Goal: Download file/media

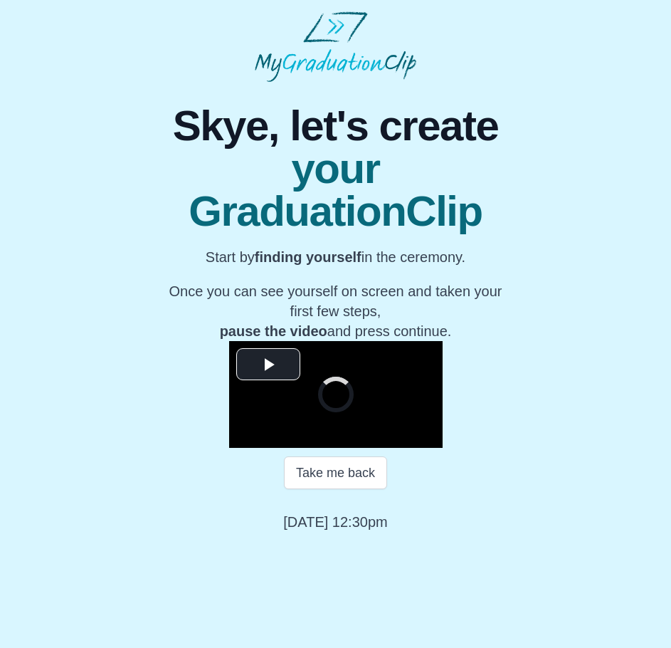
scroll to position [21, 0]
click at [268, 364] on span "Video Player" at bounding box center [268, 364] width 0 height 0
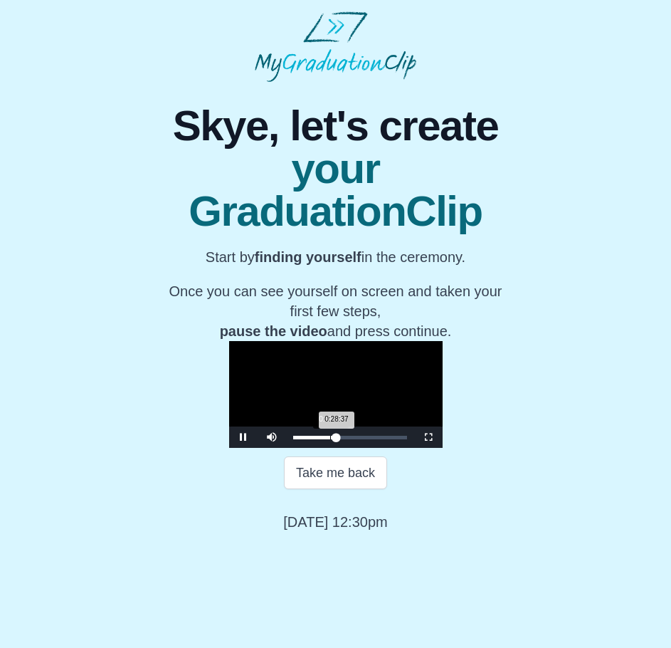
click at [286, 448] on div "Loaded : 0% 0:11:53 0:28:37 Progress : 0%" at bounding box center [350, 436] width 128 height 21
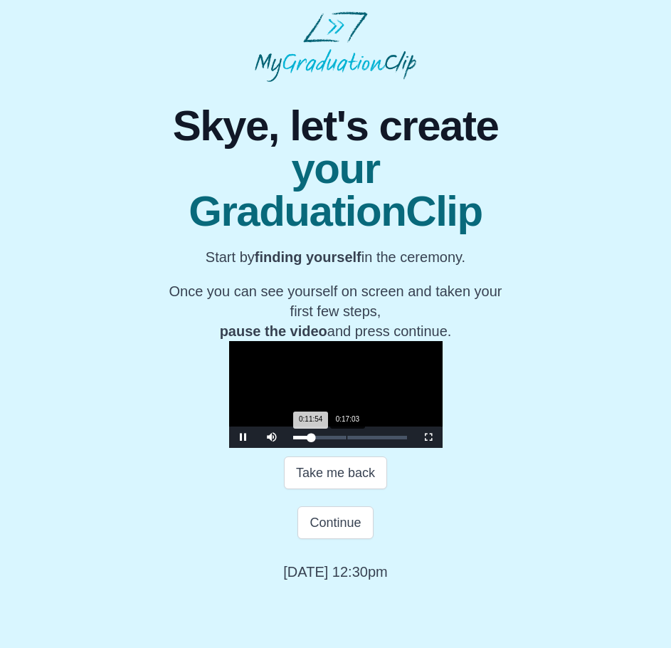
click at [287, 448] on div "Loaded : 0% 0:17:03 0:11:54 Progress : 0%" at bounding box center [350, 436] width 128 height 21
click at [311, 448] on div "Loaded : 0% 0:24:27 0:17:16 Progress : 0%" at bounding box center [350, 436] width 128 height 21
click at [243, 437] on span "Video Player" at bounding box center [243, 437] width 0 height 0
click at [316, 439] on div "0:24:59 Progress : 0%" at bounding box center [312, 438] width 38 height 4
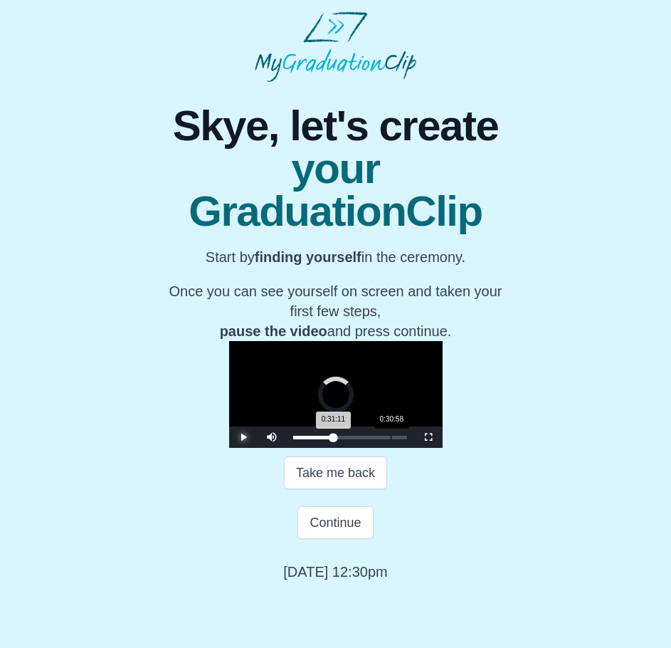
click at [331, 439] on div "Loaded : 0% 0:30:58 0:31:11 Progress : 0%" at bounding box center [350, 438] width 114 height 4
click at [377, 439] on div "0:26:29" at bounding box center [377, 438] width 1 height 4
click at [320, 439] on div "0:27:49 Progress : 0%" at bounding box center [313, 438] width 40 height 4
click at [337, 448] on video "Video Player" at bounding box center [336, 394] width 214 height 107
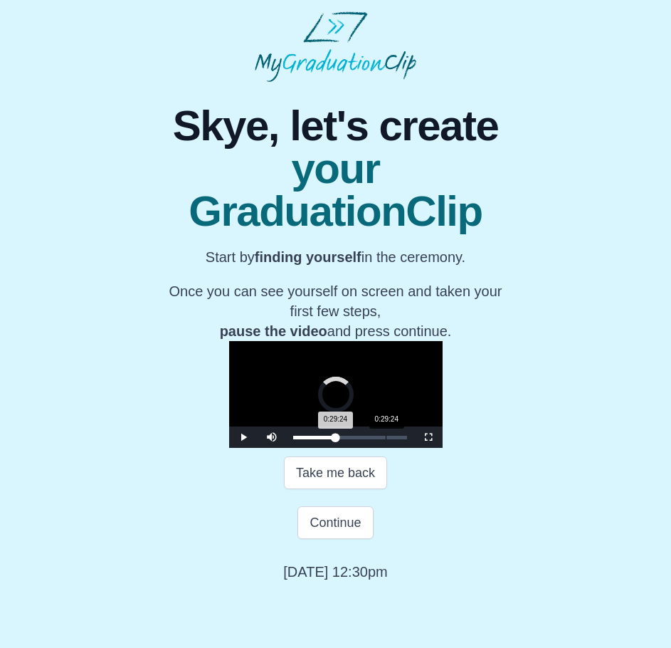
click at [325, 439] on div "0:29:24 Progress : 0%" at bounding box center [314, 438] width 43 height 4
click at [329, 439] on div "0:30:31 Progress : 0%" at bounding box center [315, 438] width 45 height 4
click at [337, 448] on div "Loaded : 0% 0:32:59 0:32:59 Progress : 0%" at bounding box center [350, 436] width 128 height 21
click at [342, 439] on div "0:34:47 Progress : 0%" at bounding box center [318, 438] width 51 height 4
click at [338, 439] on div "0:35:11 Progress : 0%" at bounding box center [320, 438] width 54 height 4
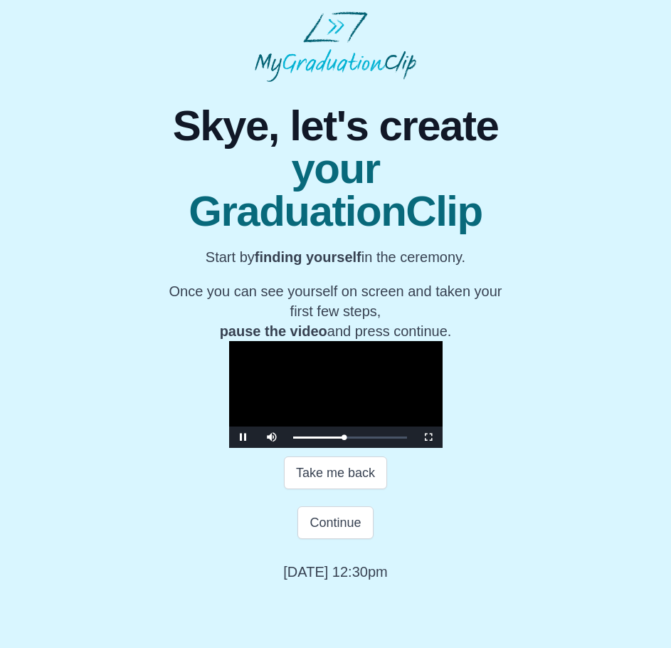
scroll to position [0, 0]
click at [313, 448] on video "Video Player" at bounding box center [336, 394] width 214 height 107
click at [306, 448] on div "Loaded : 0% 0:23:07 0:33:41 Progress : 0%" at bounding box center [350, 436] width 128 height 21
click at [322, 448] on video "Video Player" at bounding box center [336, 394] width 214 height 107
click at [310, 439] on div "0:23:24 Progress : 0%" at bounding box center [311, 438] width 36 height 4
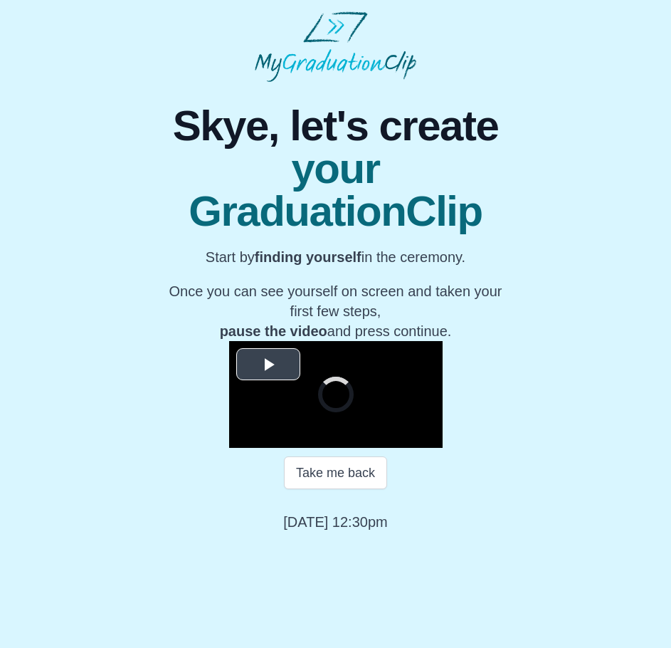
click at [268, 364] on span "Video Player" at bounding box center [268, 364] width 0 height 0
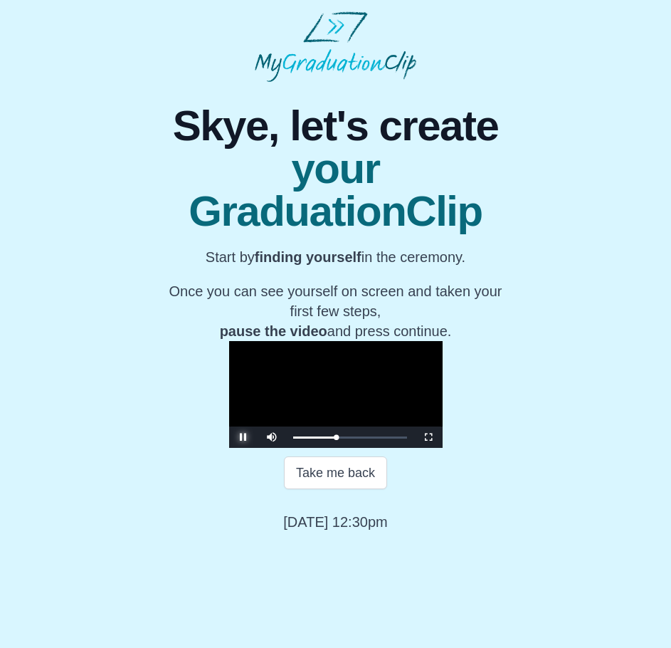
click at [243, 437] on span "Video Player" at bounding box center [243, 437] width 0 height 0
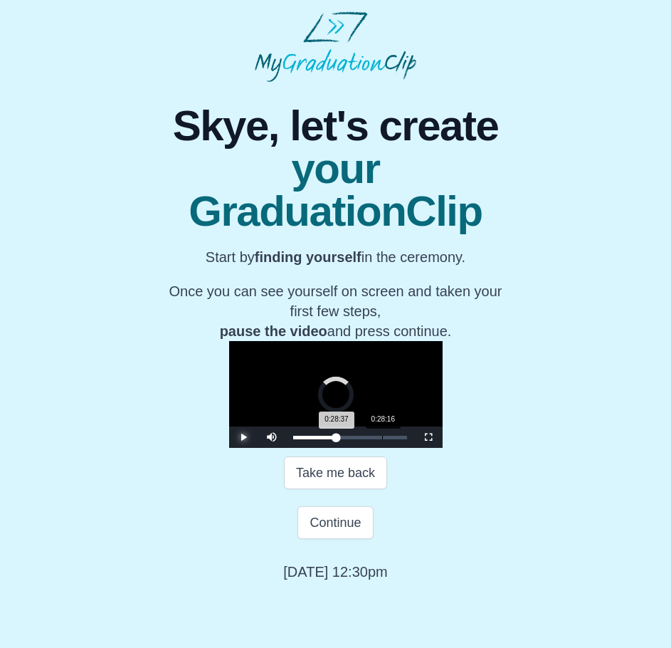
click at [322, 439] on div "0:28:37 Progress : 0%" at bounding box center [314, 438] width 43 height 4
click at [257, 448] on video "Video Player" at bounding box center [336, 394] width 214 height 107
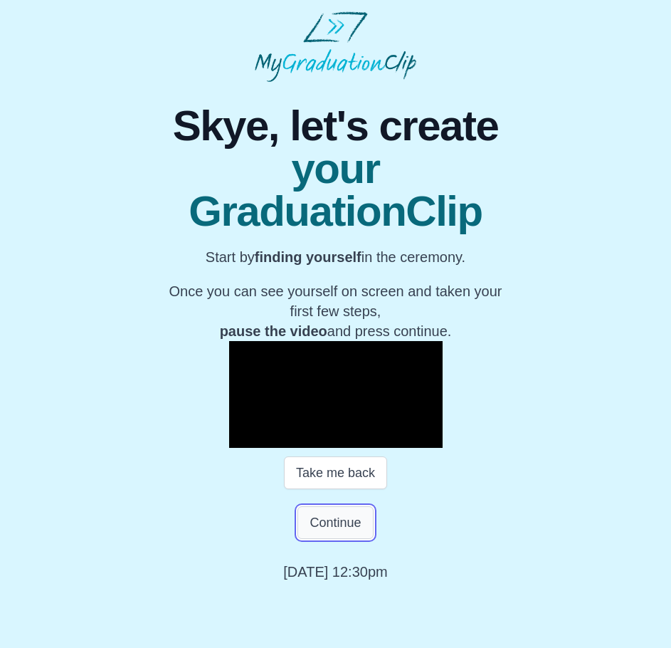
click at [334, 539] on button "Continue" at bounding box center [335, 522] width 75 height 33
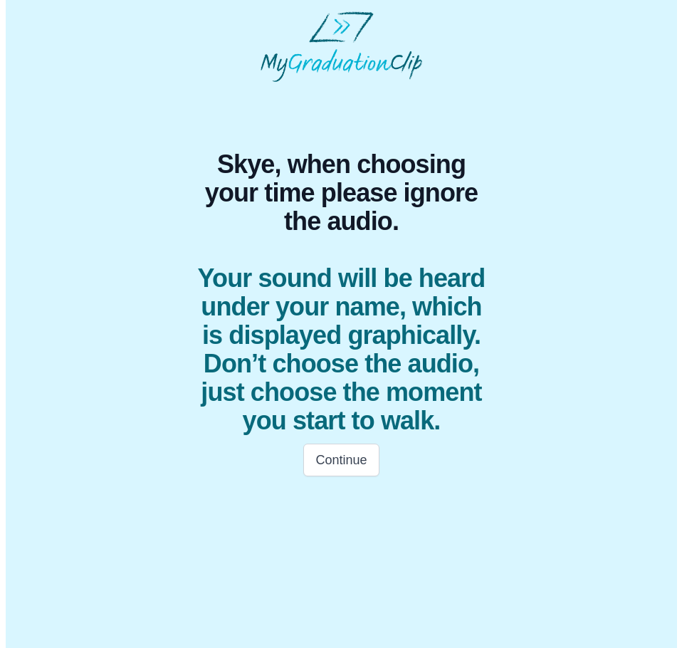
scroll to position [0, 0]
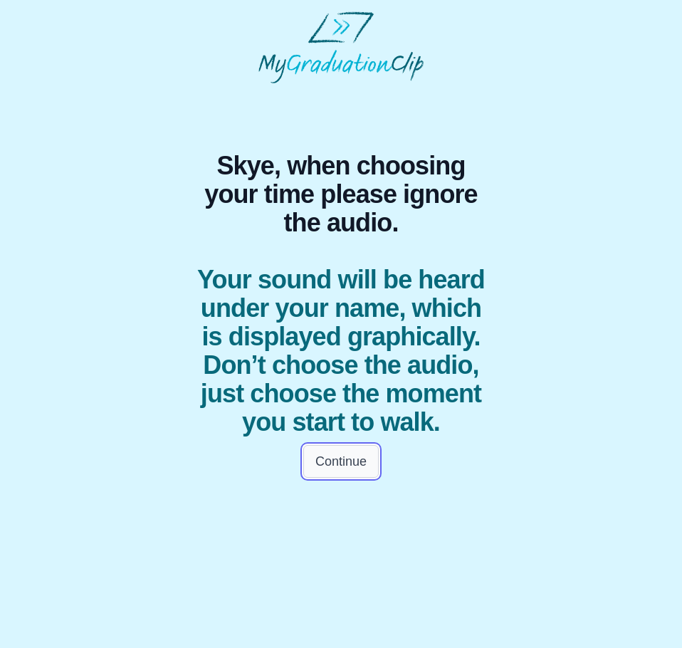
click at [337, 478] on button "Continue" at bounding box center [340, 461] width 75 height 33
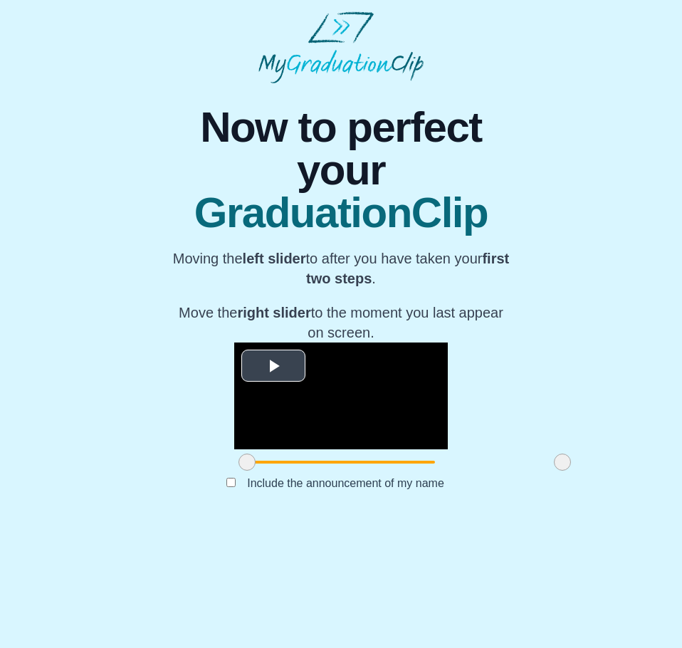
click at [273, 365] on span "Video Player" at bounding box center [273, 365] width 0 height 0
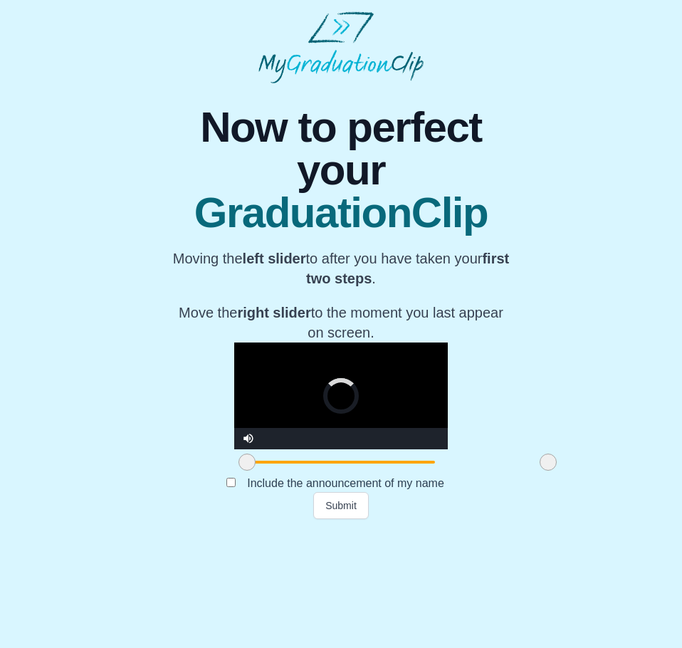
drag, startPoint x: 495, startPoint y: 550, endPoint x: 481, endPoint y: 550, distance: 14.2
click at [540, 471] on span at bounding box center [548, 461] width 17 height 17
drag, startPoint x: 478, startPoint y: 545, endPoint x: 461, endPoint y: 546, distance: 17.8
click at [526, 471] on span at bounding box center [534, 461] width 17 height 17
click at [374, 475] on div at bounding box center [341, 462] width 214 height 26
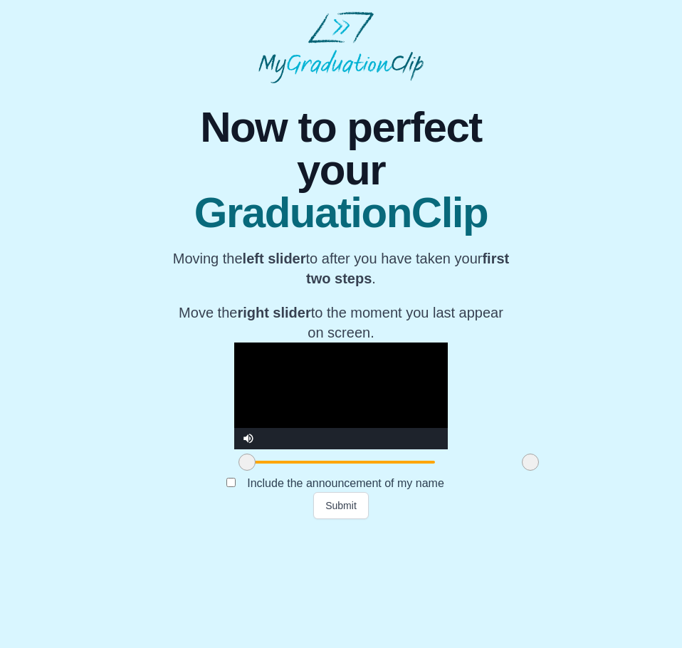
click at [369, 475] on div at bounding box center [341, 462] width 214 height 26
click at [368, 463] on span at bounding box center [388, 462] width 283 height 3
drag, startPoint x: 465, startPoint y: 549, endPoint x: 416, endPoint y: 545, distance: 49.2
click at [473, 471] on span at bounding box center [481, 461] width 17 height 17
drag, startPoint x: 416, startPoint y: 545, endPoint x: 379, endPoint y: 548, distance: 37.1
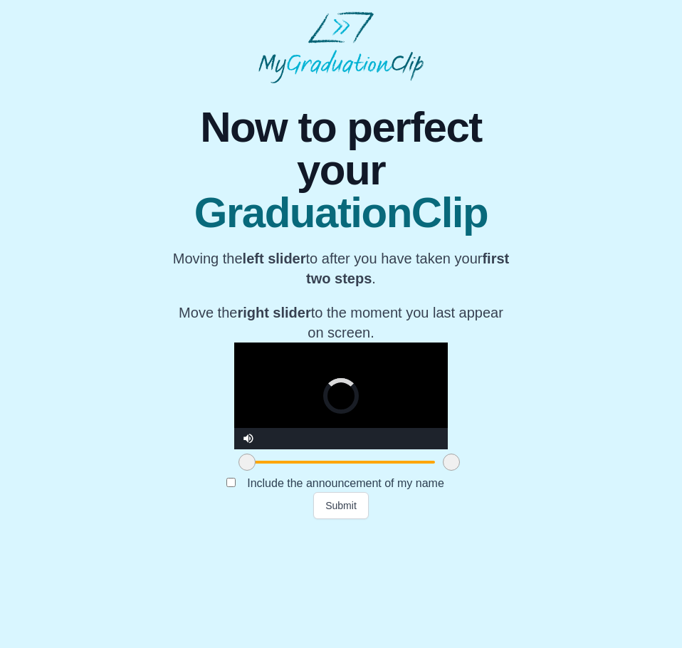
click at [443, 471] on span at bounding box center [451, 461] width 17 height 17
drag, startPoint x: 379, startPoint y: 548, endPoint x: 362, endPoint y: 547, distance: 16.4
click at [419, 471] on span at bounding box center [427, 461] width 17 height 17
drag, startPoint x: 362, startPoint y: 547, endPoint x: 346, endPoint y: 542, distance: 16.9
click at [407, 471] on span at bounding box center [415, 461] width 17 height 17
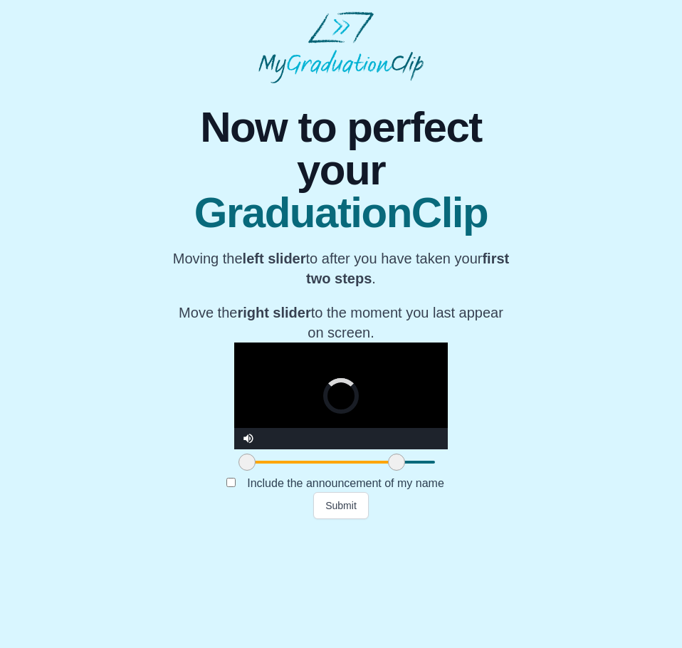
drag, startPoint x: 346, startPoint y: 542, endPoint x: 331, endPoint y: 542, distance: 14.9
click at [388, 471] on span at bounding box center [396, 461] width 17 height 17
click at [238, 449] on video "Video Player" at bounding box center [341, 395] width 214 height 107
click at [238, 471] on span at bounding box center [246, 461] width 17 height 17
click at [600, 464] on div "**********" at bounding box center [340, 301] width 659 height 436
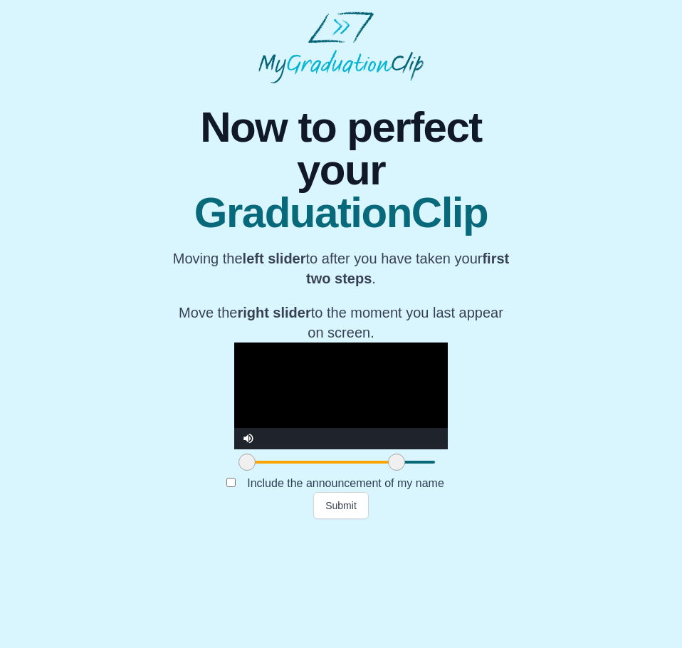
click at [425, 419] on video "Video Player" at bounding box center [341, 395] width 214 height 107
click at [388, 471] on span at bounding box center [396, 461] width 17 height 17
click at [391, 471] on span at bounding box center [399, 461] width 17 height 17
drag, startPoint x: 338, startPoint y: 545, endPoint x: 324, endPoint y: 544, distance: 14.3
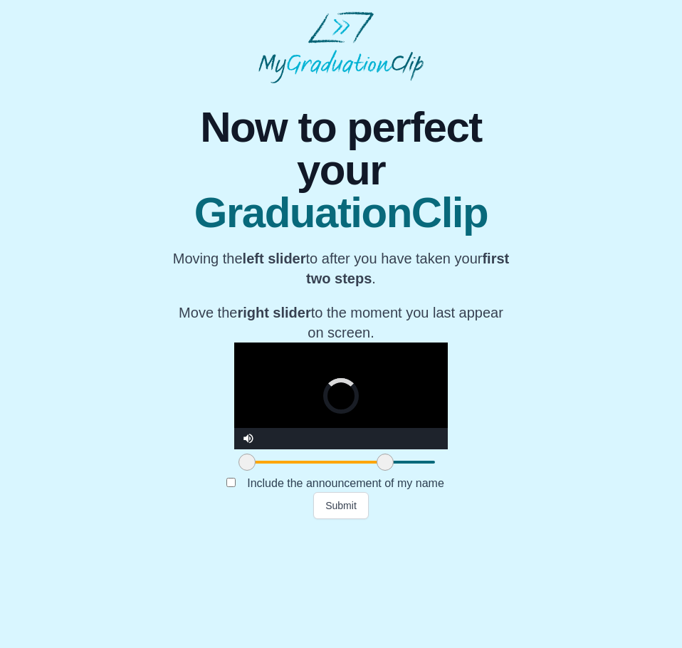
click at [377, 471] on span at bounding box center [385, 461] width 17 height 17
click at [379, 471] on span at bounding box center [387, 461] width 17 height 17
click at [234, 424] on video "Video Player" at bounding box center [341, 395] width 214 height 107
drag, startPoint x: 317, startPoint y: 549, endPoint x: 327, endPoint y: 548, distance: 10.7
click at [385, 471] on span at bounding box center [393, 461] width 17 height 17
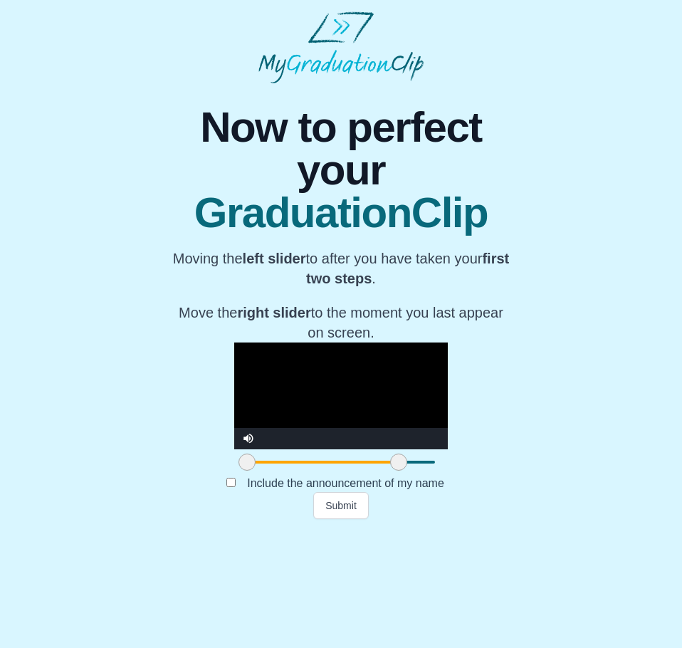
click at [318, 449] on video "Video Player" at bounding box center [341, 395] width 214 height 107
drag, startPoint x: 335, startPoint y: 545, endPoint x: 350, endPoint y: 547, distance: 15.0
click at [405, 471] on span at bounding box center [413, 461] width 17 height 17
click at [345, 449] on video "Video Player" at bounding box center [341, 395] width 214 height 107
click at [405, 471] on span at bounding box center [413, 461] width 17 height 17
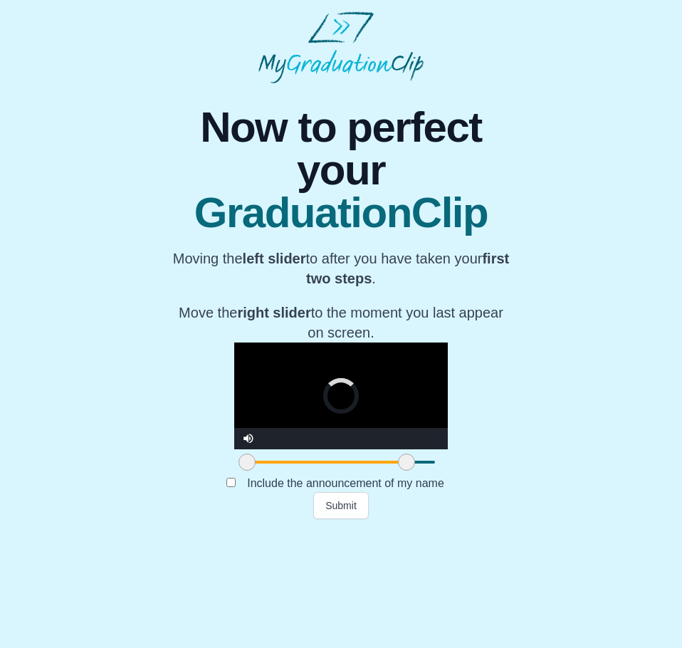
click at [398, 471] on span at bounding box center [406, 461] width 17 height 17
click at [241, 471] on span at bounding box center [249, 461] width 17 height 17
drag, startPoint x: 188, startPoint y: 549, endPoint x: 180, endPoint y: 545, distance: 8.9
click at [238, 471] on span at bounding box center [246, 461] width 17 height 17
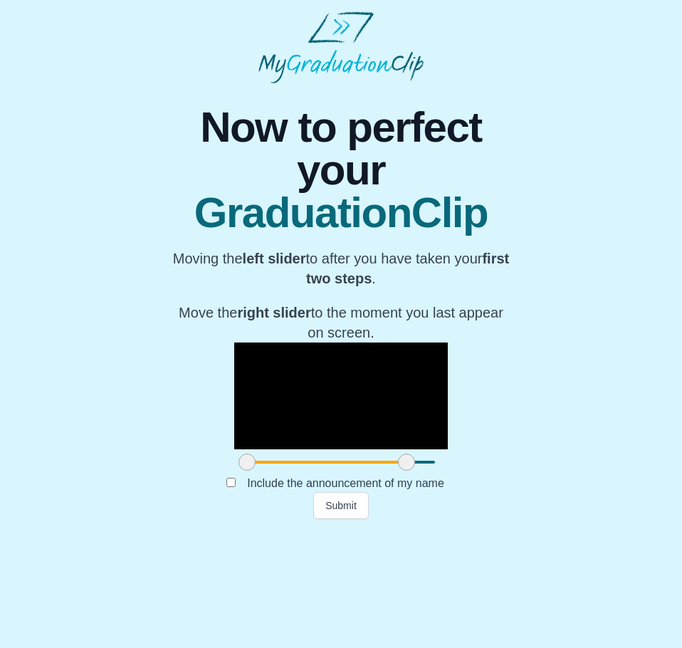
click at [234, 445] on video "Video Player" at bounding box center [341, 395] width 214 height 107
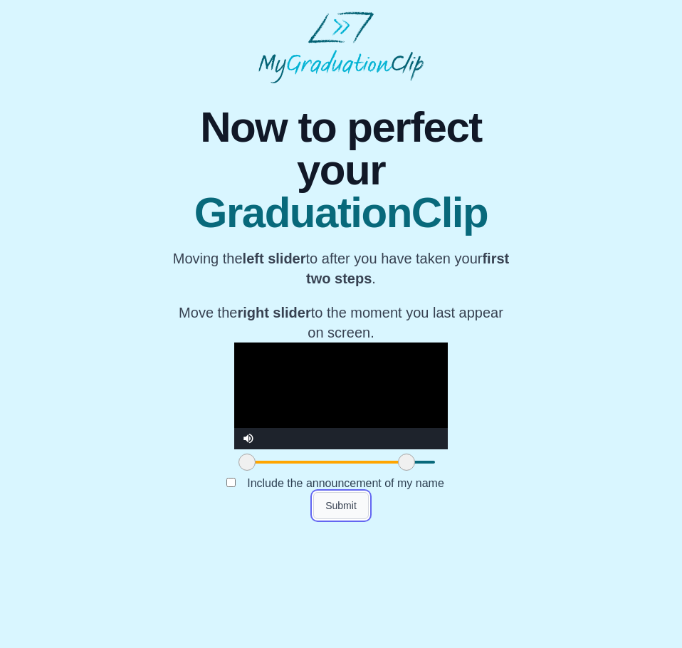
click at [347, 519] on button "Submit" at bounding box center [341, 505] width 56 height 27
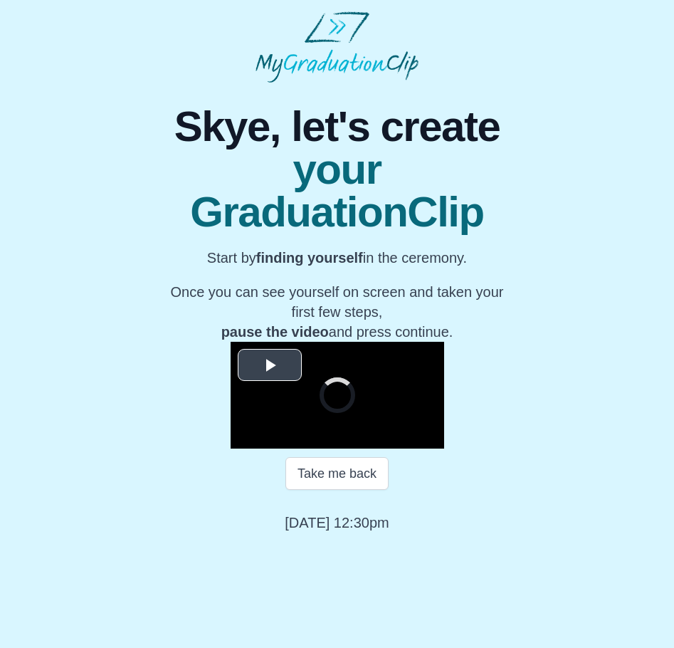
click at [270, 364] on span "Video Player" at bounding box center [270, 364] width 0 height 0
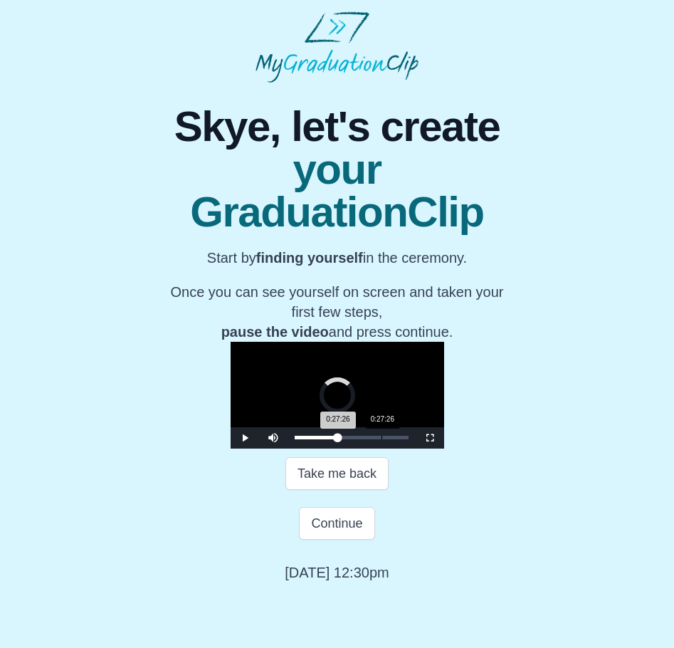
click at [320, 439] on div "0:27:26 Progress : 0%" at bounding box center [316, 438] width 43 height 4
click at [325, 439] on div "0:27:54 Progress : 0%" at bounding box center [316, 438] width 43 height 4
click at [320, 439] on div "0:29:08 Progress : 0%" at bounding box center [317, 438] width 45 height 4
click at [317, 439] on div "0:27:38 Progress : 0%" at bounding box center [316, 438] width 42 height 4
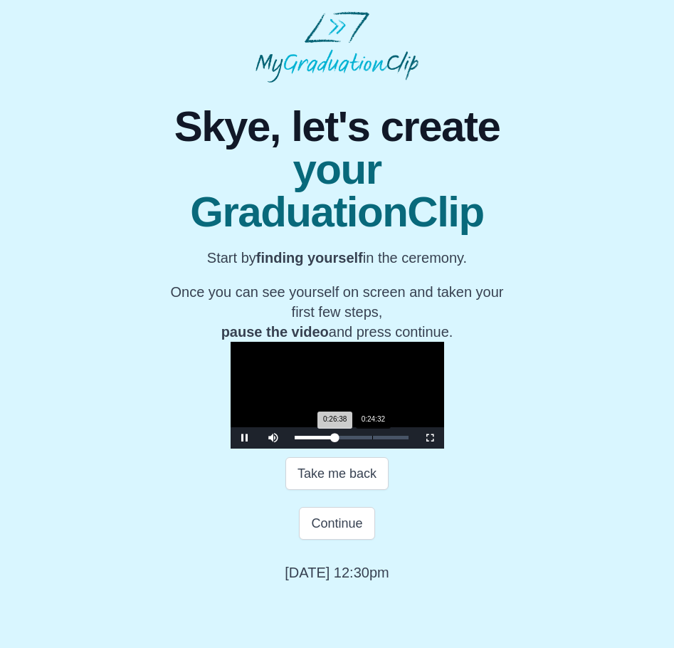
click at [372, 439] on div "0:24:32" at bounding box center [372, 438] width 1 height 4
click at [312, 439] on div "0:24:33 Progress : 0%" at bounding box center [314, 438] width 38 height 4
click at [315, 439] on div "0:25:52 Progress : 0%" at bounding box center [314, 438] width 38 height 4
click at [319, 439] on div "0:27:13 Progress : 0%" at bounding box center [315, 438] width 40 height 4
click at [320, 439] on div "0:27:26 Progress : 0%" at bounding box center [315, 438] width 41 height 4
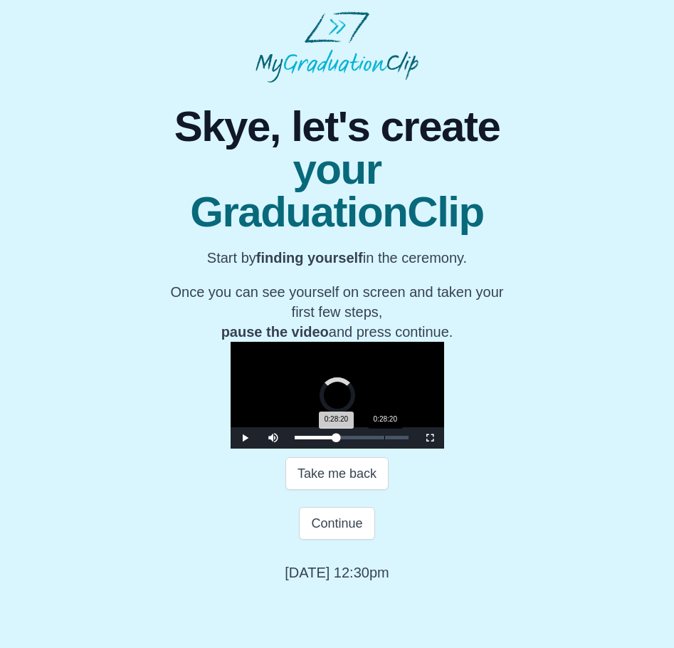
click at [323, 439] on div "0:28:20 Progress : 0%" at bounding box center [316, 438] width 42 height 4
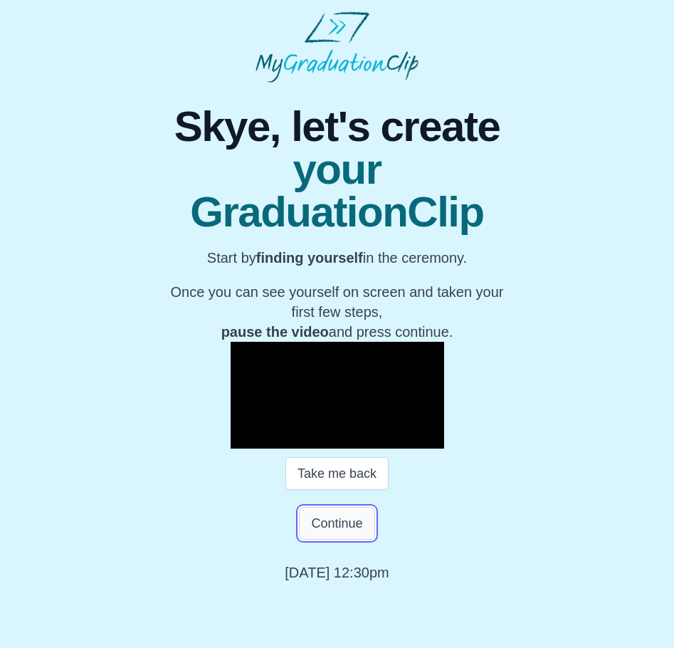
click at [332, 540] on button "Continue" at bounding box center [336, 523] width 75 height 33
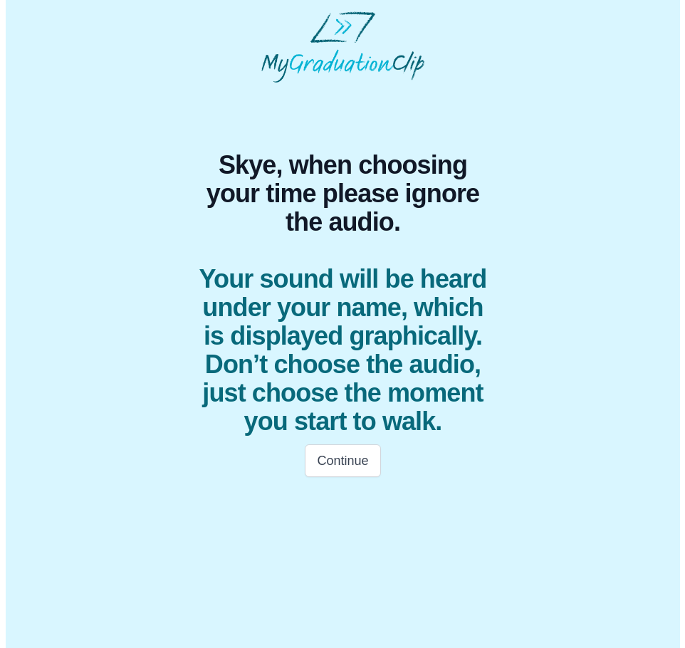
scroll to position [0, 0]
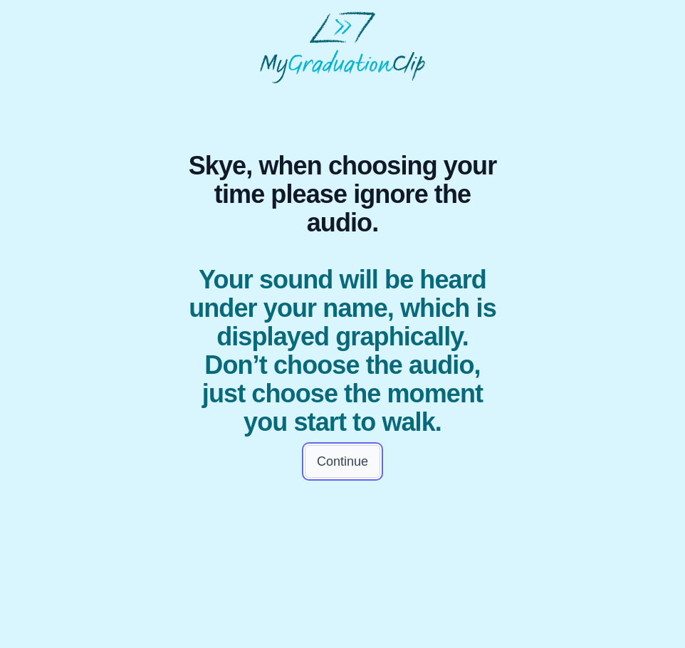
click at [338, 478] on button "Continue" at bounding box center [342, 461] width 75 height 33
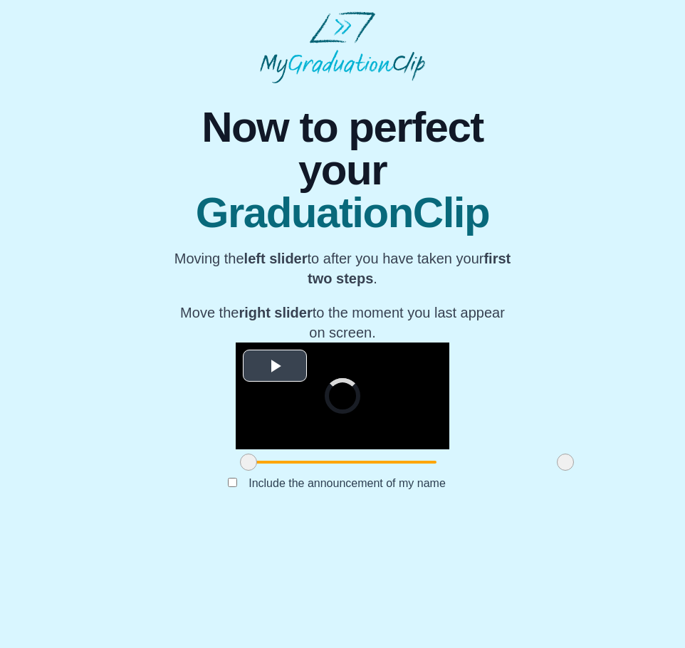
click at [275, 366] on span "Video Player" at bounding box center [275, 366] width 0 height 0
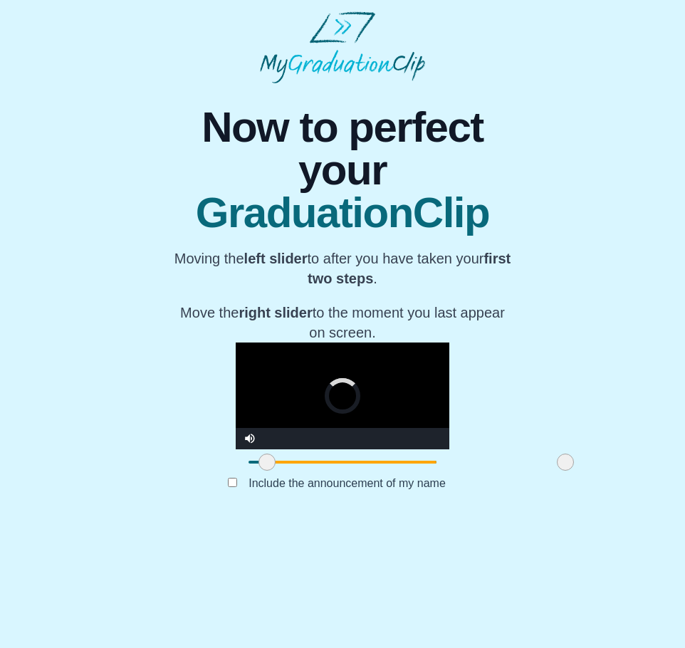
drag, startPoint x: 184, startPoint y: 550, endPoint x: 203, endPoint y: 551, distance: 19.2
click at [258, 471] on span at bounding box center [266, 461] width 17 height 17
click at [236, 449] on video "Video Player" at bounding box center [343, 395] width 214 height 107
drag, startPoint x: 205, startPoint y: 546, endPoint x: 227, endPoint y: 547, distance: 22.1
click at [281, 471] on span at bounding box center [289, 461] width 17 height 17
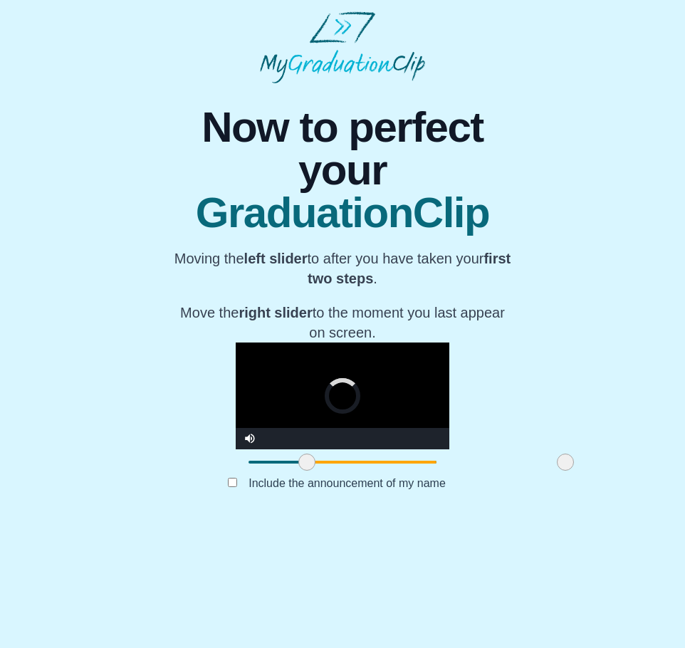
drag, startPoint x: 227, startPoint y: 547, endPoint x: 248, endPoint y: 550, distance: 21.5
click at [298, 471] on span at bounding box center [306, 461] width 17 height 17
drag, startPoint x: 248, startPoint y: 550, endPoint x: 272, endPoint y: 551, distance: 23.5
click at [326, 471] on span at bounding box center [334, 461] width 17 height 17
drag, startPoint x: 272, startPoint y: 551, endPoint x: 288, endPoint y: 552, distance: 15.7
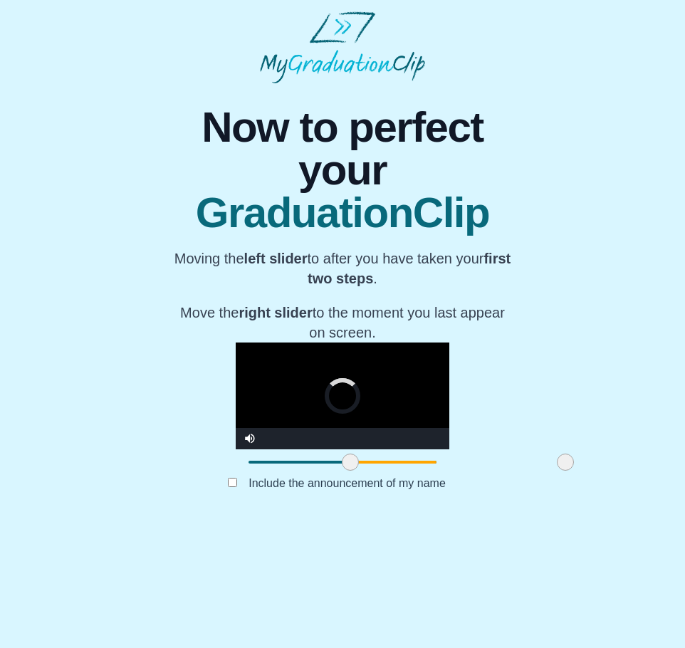
click at [342, 471] on span at bounding box center [350, 461] width 17 height 17
drag, startPoint x: 288, startPoint y: 552, endPoint x: 303, endPoint y: 549, distance: 15.2
click at [357, 471] on span at bounding box center [365, 461] width 17 height 17
drag, startPoint x: 303, startPoint y: 549, endPoint x: 315, endPoint y: 549, distance: 12.1
click at [369, 471] on span at bounding box center [377, 461] width 17 height 17
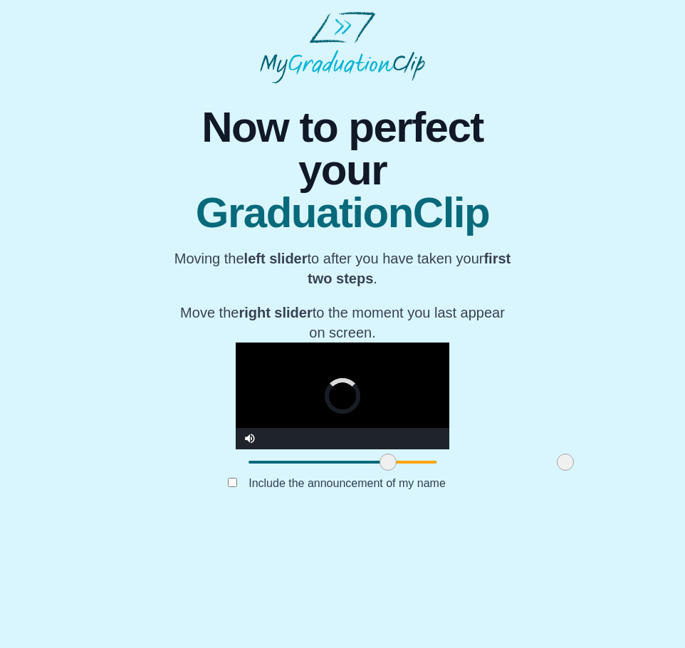
drag, startPoint x: 315, startPoint y: 549, endPoint x: 324, endPoint y: 548, distance: 9.3
click at [379, 471] on span at bounding box center [387, 461] width 17 height 17
click at [244, 449] on video "Video Player" at bounding box center [343, 395] width 214 height 107
drag, startPoint x: 329, startPoint y: 550, endPoint x: 345, endPoint y: 549, distance: 15.7
click at [394, 471] on span at bounding box center [402, 461] width 17 height 17
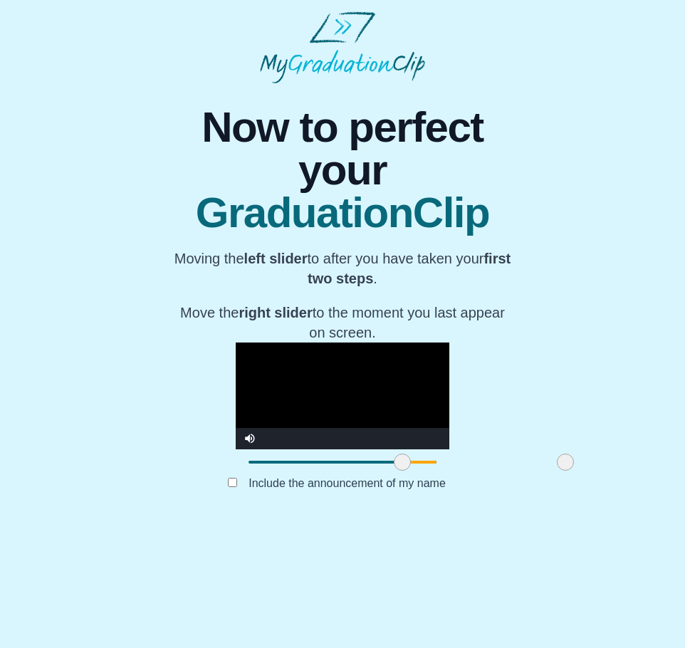
click at [402, 463] on span at bounding box center [483, 462] width 163 height 3
drag, startPoint x: 341, startPoint y: 547, endPoint x: 351, endPoint y: 546, distance: 10.1
click at [404, 471] on span at bounding box center [412, 461] width 17 height 17
click at [410, 471] on span at bounding box center [418, 461] width 17 height 17
drag, startPoint x: 357, startPoint y: 547, endPoint x: 365, endPoint y: 546, distance: 8.0
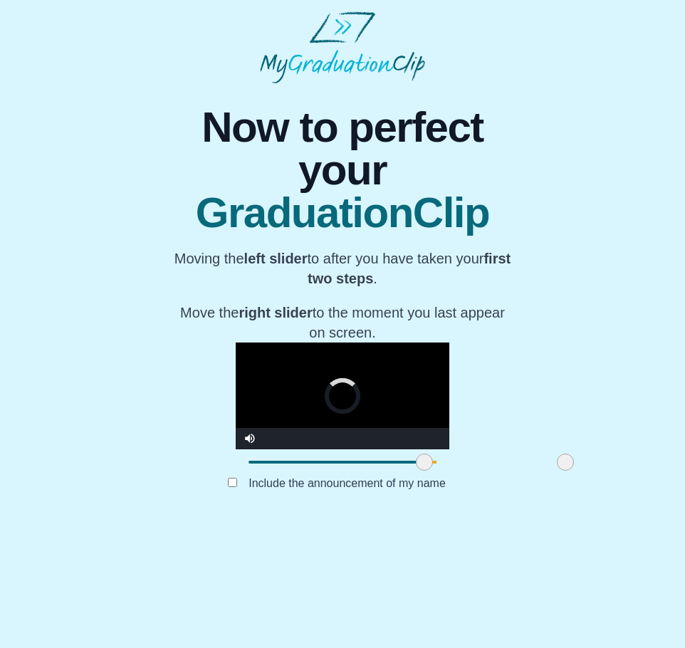
click at [416, 471] on span at bounding box center [424, 461] width 17 height 17
click at [236, 449] on video "Video Player" at bounding box center [343, 395] width 214 height 107
drag, startPoint x: 500, startPoint y: 550, endPoint x: 484, endPoint y: 550, distance: 16.4
click at [540, 471] on span at bounding box center [548, 461] width 17 height 17
click at [544, 471] on span at bounding box center [552, 461] width 17 height 17
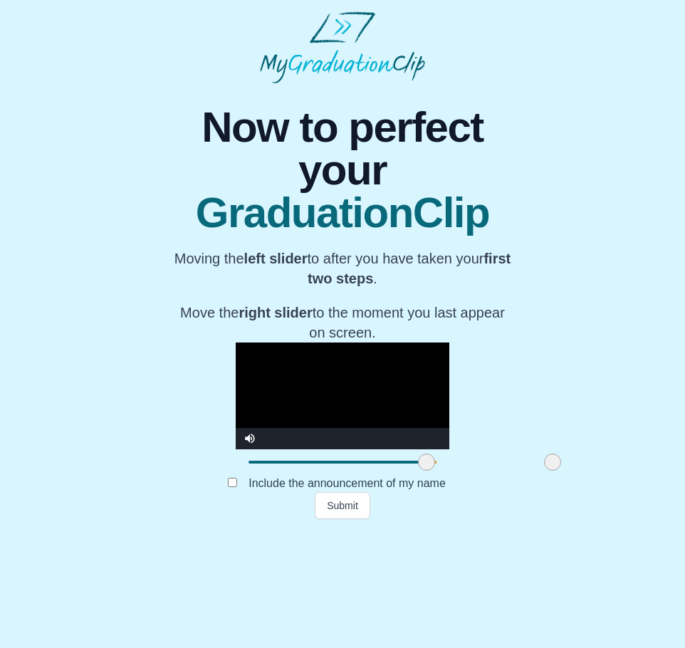
click at [368, 404] on video "Video Player" at bounding box center [343, 395] width 214 height 107
drag, startPoint x: 367, startPoint y: 552, endPoint x: 355, endPoint y: 551, distance: 11.4
click at [406, 471] on span at bounding box center [414, 461] width 17 height 17
click at [350, 436] on video "Video Player" at bounding box center [343, 395] width 214 height 107
click at [408, 471] on span at bounding box center [416, 461] width 17 height 17
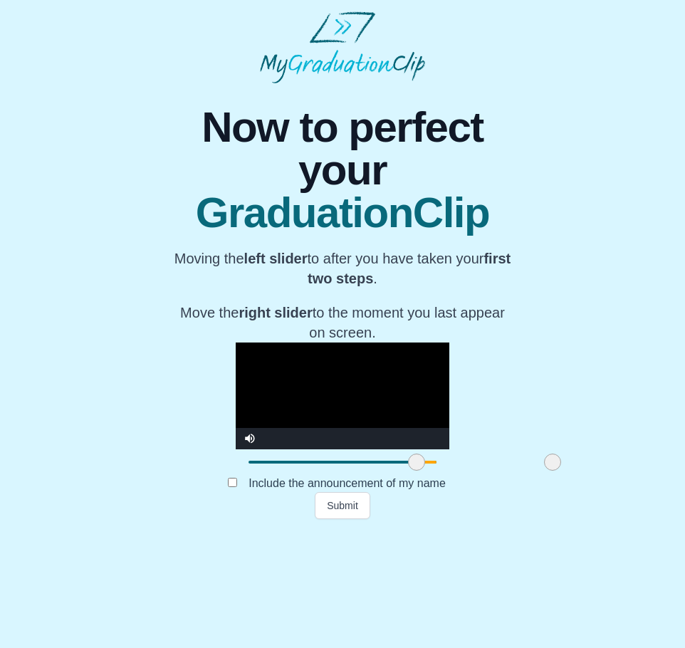
click at [236, 449] on video "Video Player" at bounding box center [343, 395] width 214 height 107
click at [411, 471] on span at bounding box center [419, 461] width 17 height 17
click at [333, 449] on video "Video Player" at bounding box center [343, 395] width 214 height 107
click at [416, 471] on span at bounding box center [424, 461] width 17 height 17
drag, startPoint x: 362, startPoint y: 552, endPoint x: 379, endPoint y: 547, distance: 18.3
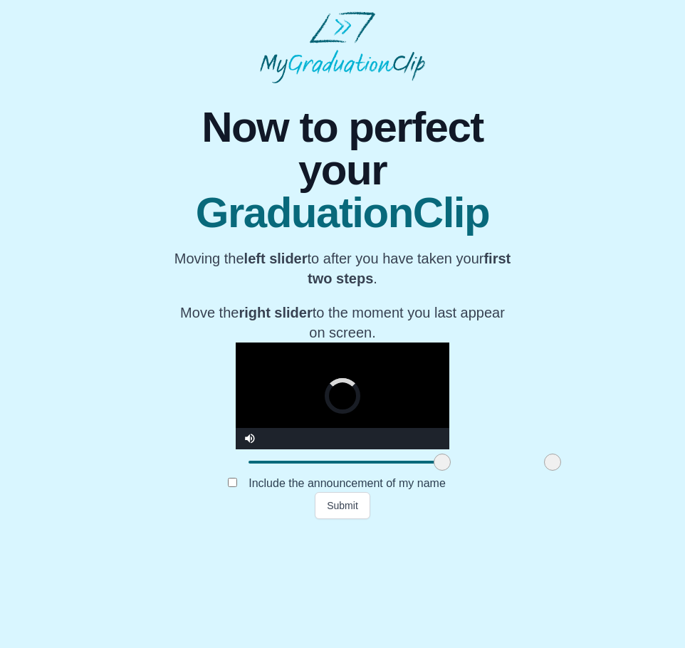
click at [434, 471] on span at bounding box center [442, 461] width 17 height 17
click at [337, 424] on video "Video Player" at bounding box center [343, 395] width 214 height 107
drag, startPoint x: 379, startPoint y: 547, endPoint x: 397, endPoint y: 552, distance: 18.5
click at [451, 471] on span at bounding box center [459, 461] width 17 height 17
click at [333, 419] on video "Video Player" at bounding box center [343, 395] width 214 height 107
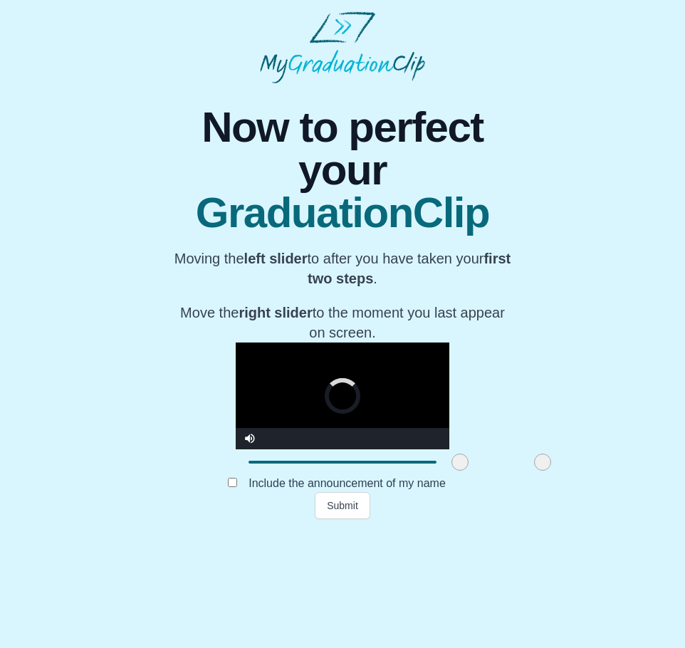
drag, startPoint x: 487, startPoint y: 549, endPoint x: 477, endPoint y: 548, distance: 10.0
click at [534, 471] on span at bounding box center [542, 461] width 17 height 17
click at [449, 449] on video "Video Player" at bounding box center [343, 395] width 214 height 107
drag, startPoint x: 483, startPoint y: 547, endPoint x: 456, endPoint y: 557, distance: 28.2
click at [503, 475] on div at bounding box center [516, 462] width 26 height 26
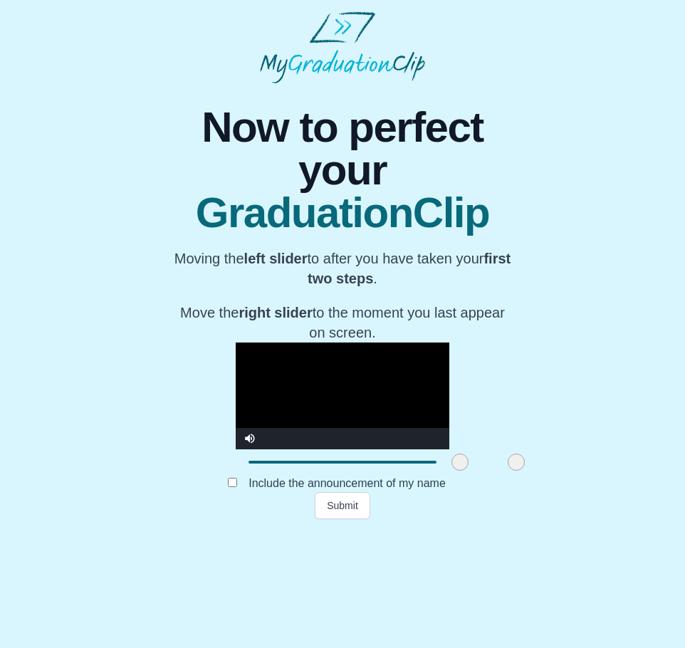
click at [447, 446] on video "Video Player" at bounding box center [343, 395] width 214 height 107
click at [460, 463] on span at bounding box center [488, 462] width 56 height 3
drag, startPoint x: 456, startPoint y: 550, endPoint x: 428, endPoint y: 553, distance: 28.6
click at [479, 471] on span at bounding box center [487, 461] width 17 height 17
click at [261, 449] on video "Video Player" at bounding box center [343, 395] width 214 height 107
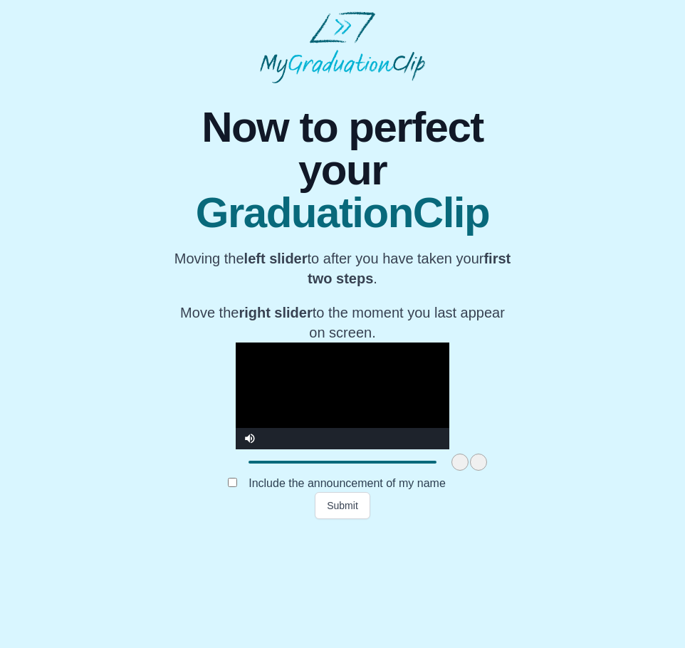
drag, startPoint x: 421, startPoint y: 547, endPoint x: 405, endPoint y: 548, distance: 15.7
click at [470, 471] on span at bounding box center [478, 461] width 17 height 17
click at [359, 442] on video "Video Player" at bounding box center [343, 395] width 214 height 107
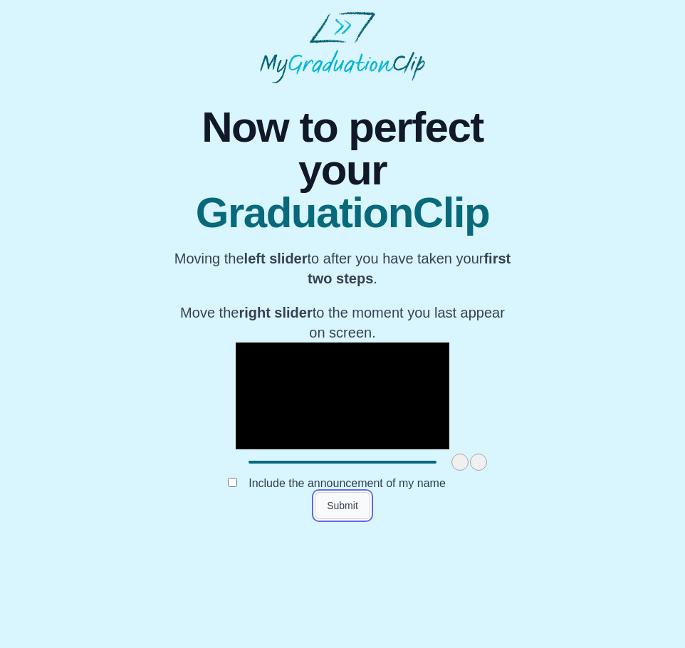
click at [344, 519] on button "Submit" at bounding box center [343, 505] width 56 height 27
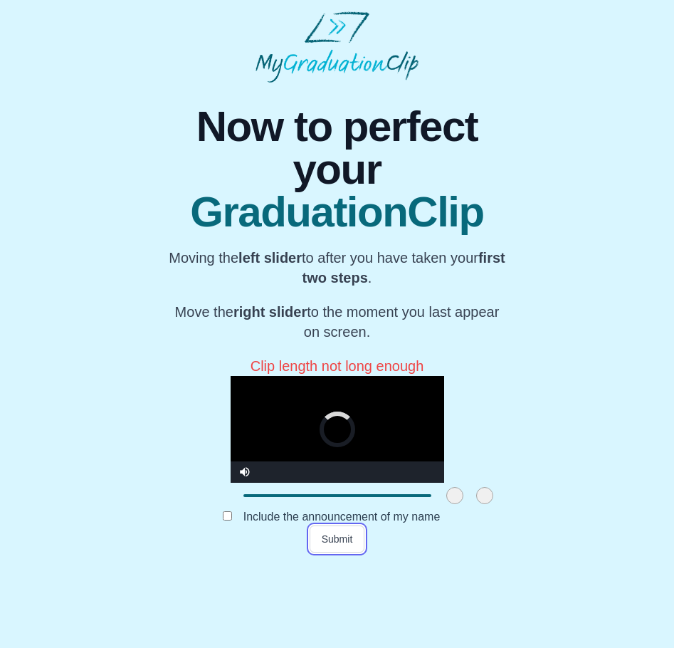
drag, startPoint x: 409, startPoint y: 582, endPoint x: 421, endPoint y: 581, distance: 11.4
click at [476, 504] on span at bounding box center [484, 495] width 17 height 17
click at [480, 504] on span at bounding box center [488, 495] width 17 height 17
click at [431, 480] on video "Video Player" at bounding box center [338, 429] width 214 height 107
drag, startPoint x: 428, startPoint y: 577, endPoint x: 436, endPoint y: 579, distance: 8.8
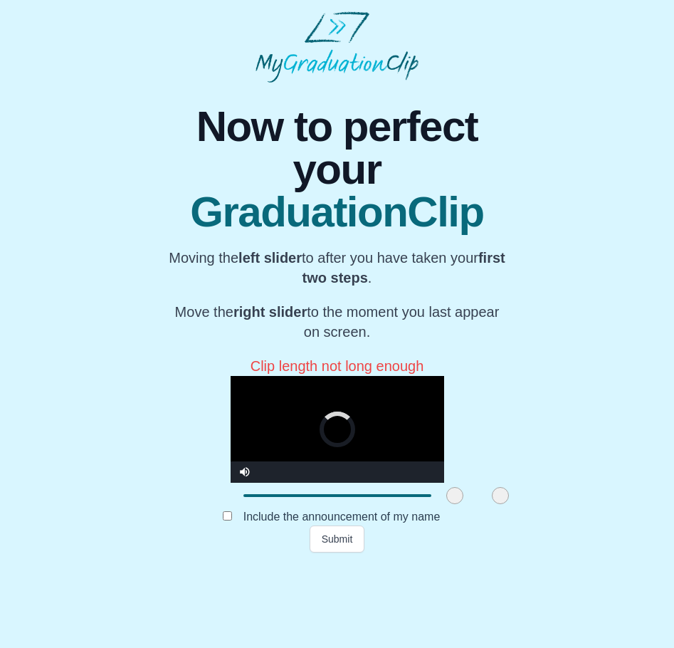
click at [492, 504] on span at bounding box center [500, 495] width 17 height 17
drag, startPoint x: 439, startPoint y: 580, endPoint x: 449, endPoint y: 580, distance: 10.0
click at [502, 504] on span at bounding box center [510, 495] width 17 height 17
click at [350, 552] on button "Submit" at bounding box center [338, 538] width 56 height 27
click at [411, 478] on video "Video Player" at bounding box center [338, 429] width 214 height 107
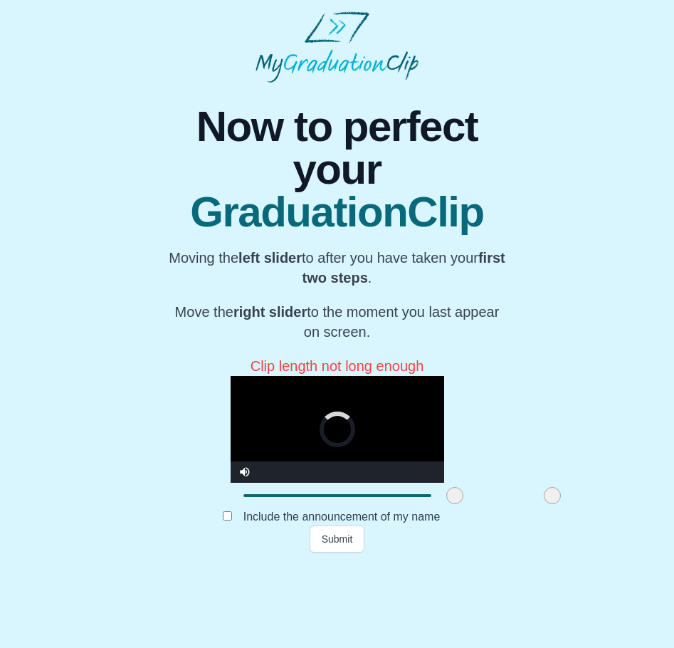
drag, startPoint x: 451, startPoint y: 574, endPoint x: 493, endPoint y: 571, distance: 42.1
click at [544, 504] on span at bounding box center [552, 495] width 17 height 17
drag, startPoint x: 481, startPoint y: 580, endPoint x: 471, endPoint y: 581, distance: 10.0
click at [530, 508] on div at bounding box center [543, 496] width 26 height 26
click at [417, 483] on video "Video Player" at bounding box center [338, 429] width 214 height 107
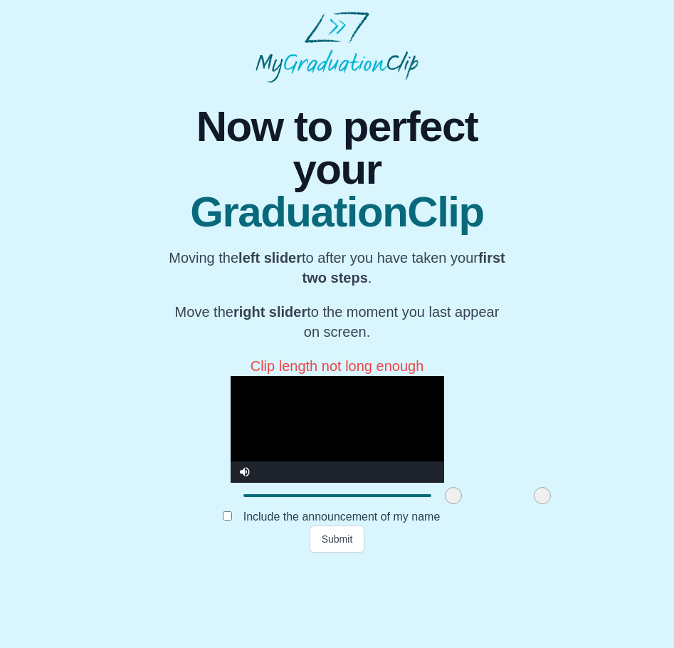
click at [445, 504] on span at bounding box center [453, 495] width 17 height 17
click at [374, 483] on video "Video Player" at bounding box center [338, 429] width 214 height 107
click at [340, 552] on button "Submit" at bounding box center [338, 538] width 56 height 27
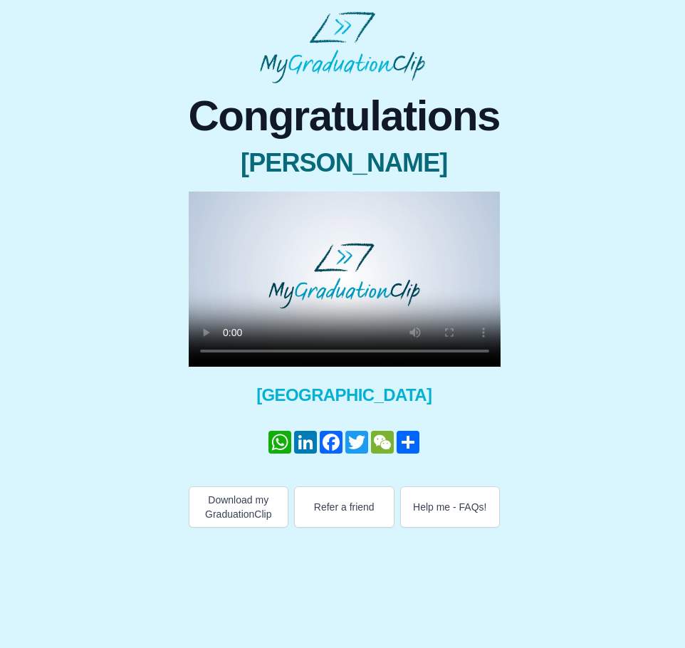
click at [337, 264] on video at bounding box center [345, 278] width 312 height 175
click at [283, 310] on video at bounding box center [345, 278] width 312 height 175
click at [336, 310] on video at bounding box center [345, 278] width 312 height 175
click at [361, 304] on video at bounding box center [345, 278] width 312 height 175
click at [345, 296] on video at bounding box center [345, 278] width 312 height 175
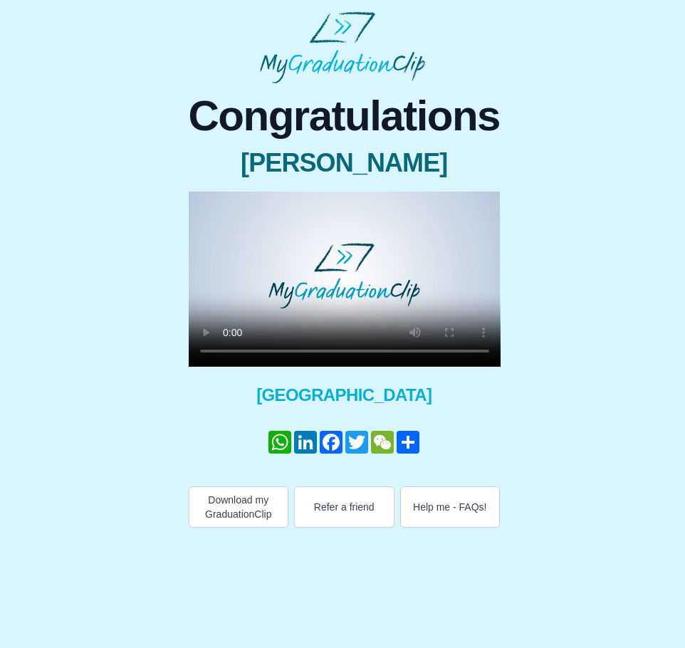
drag, startPoint x: 283, startPoint y: 298, endPoint x: 281, endPoint y: 315, distance: 17.1
click at [281, 315] on video at bounding box center [345, 278] width 312 height 175
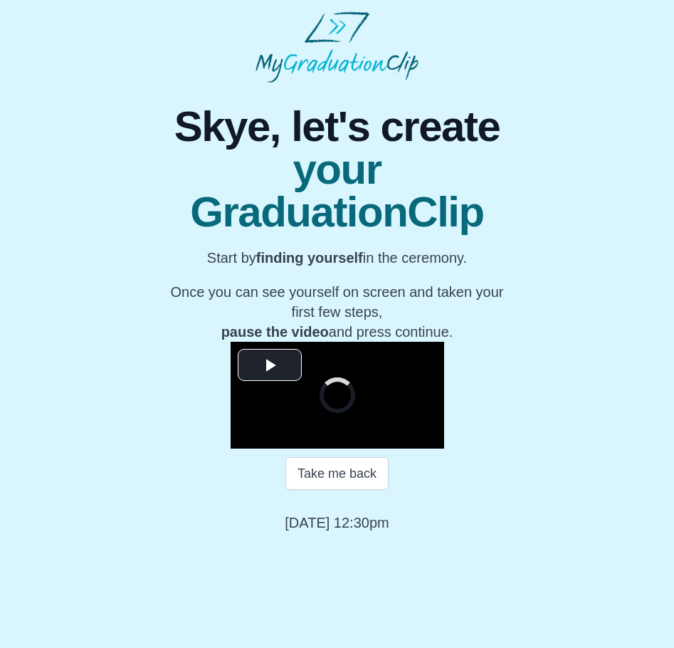
scroll to position [21, 0]
click at [270, 364] on span "Video Player" at bounding box center [270, 364] width 0 height 0
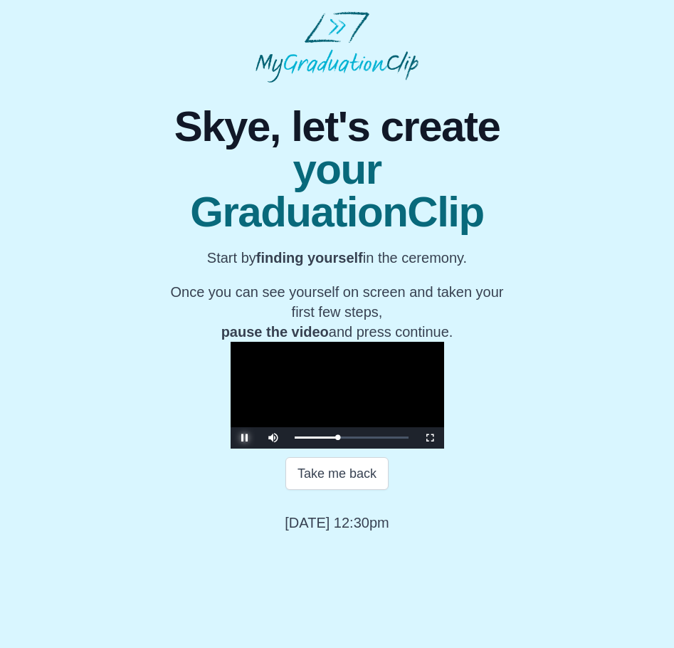
click at [245, 438] on span "Video Player" at bounding box center [245, 438] width 0 height 0
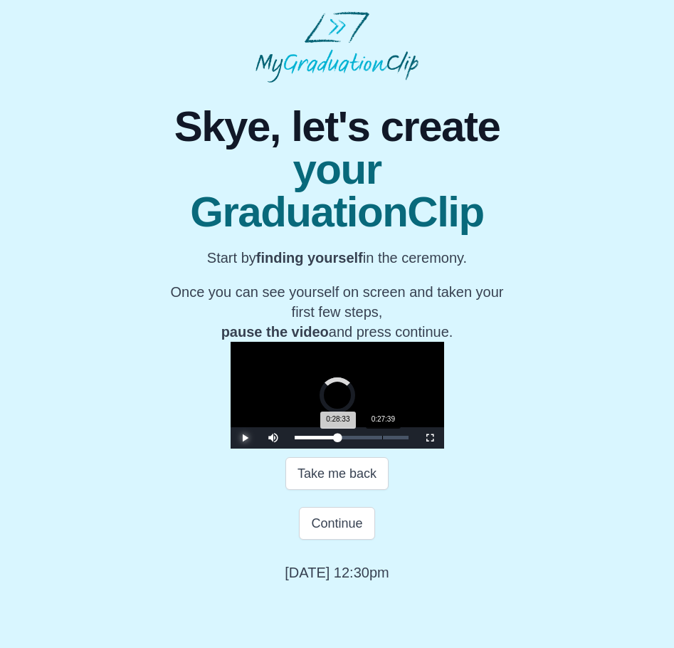
click at [321, 439] on div "0:28:33 Progress : 0%" at bounding box center [316, 438] width 43 height 4
click at [317, 448] on video "Video Player" at bounding box center [338, 395] width 214 height 107
click at [324, 439] on div "0:28:33 Progress : 0%" at bounding box center [316, 438] width 42 height 4
click at [322, 439] on div "0:28:06 Progress : 0%" at bounding box center [316, 438] width 43 height 4
click at [245, 438] on span "Video Player" at bounding box center [245, 438] width 0 height 0
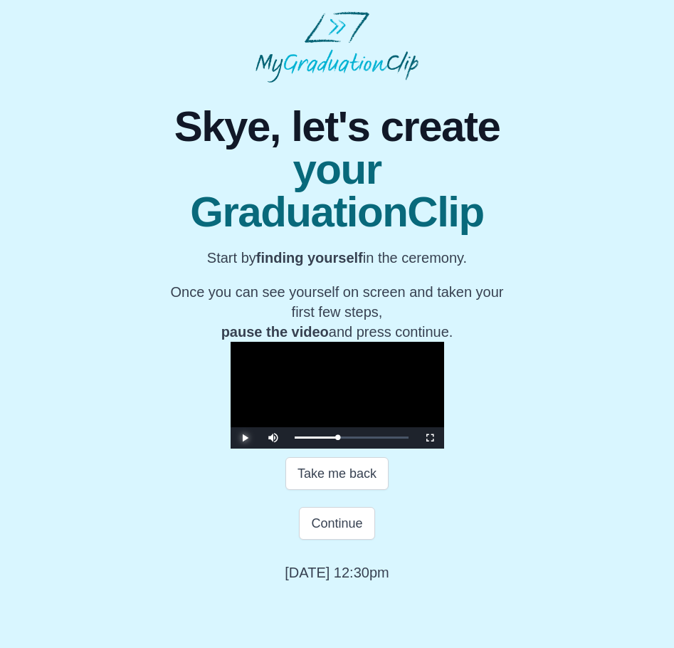
click at [245, 438] on span "Video Player" at bounding box center [245, 438] width 0 height 0
click at [329, 540] on button "Continue" at bounding box center [336, 523] width 75 height 33
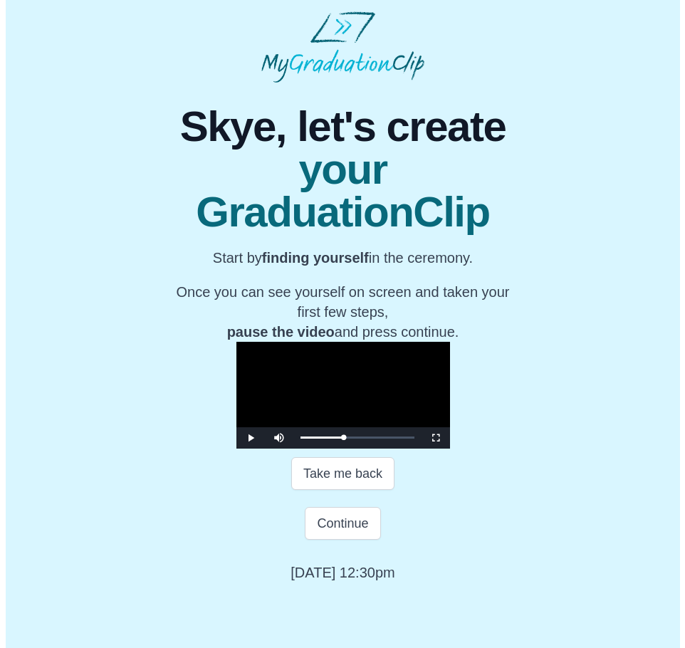
scroll to position [0, 0]
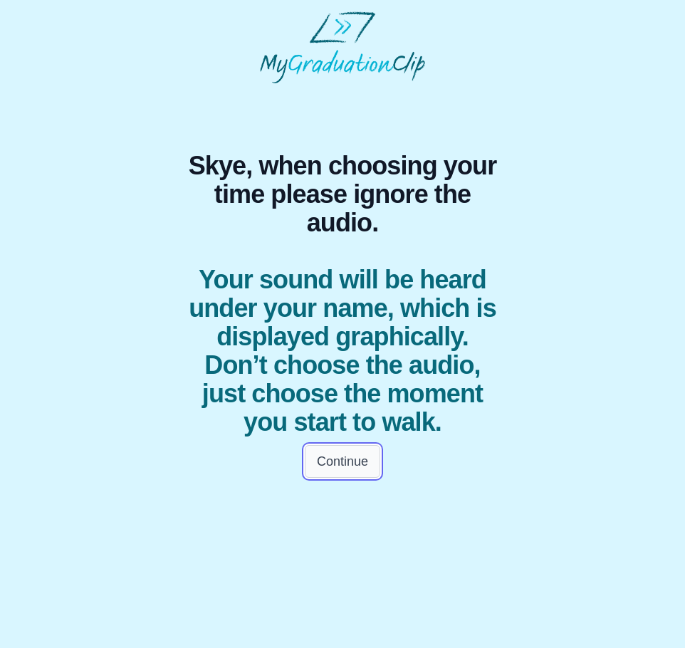
click at [337, 478] on button "Continue" at bounding box center [342, 461] width 75 height 33
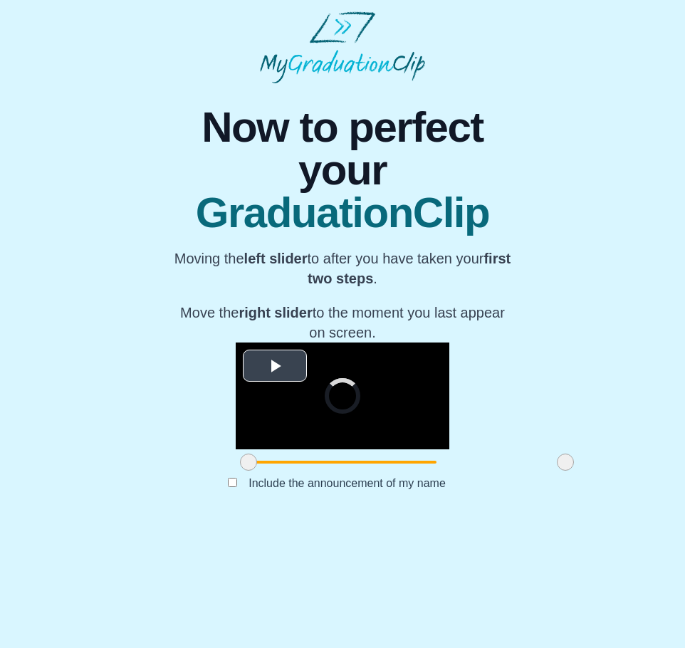
click at [275, 366] on span "Video Player" at bounding box center [275, 366] width 0 height 0
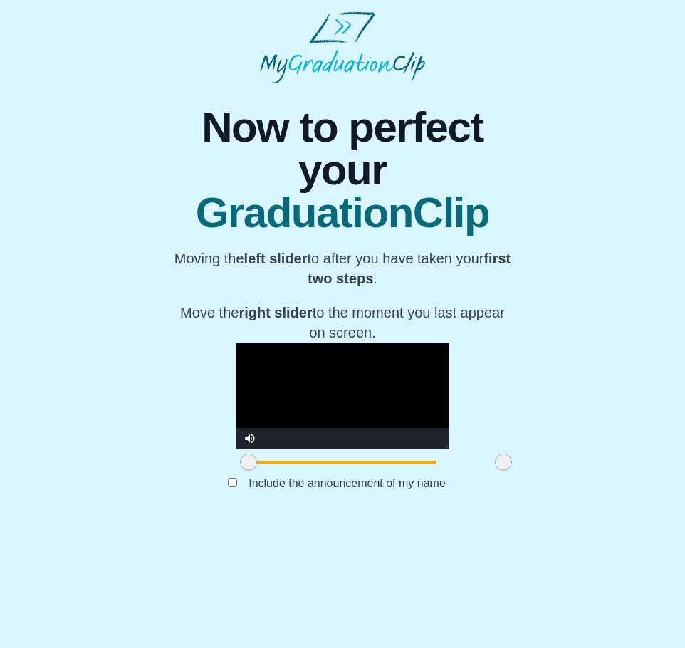
drag, startPoint x: 506, startPoint y: 547, endPoint x: 444, endPoint y: 541, distance: 62.3
click at [495, 471] on span at bounding box center [503, 461] width 17 height 17
click at [236, 449] on video "Video Player" at bounding box center [343, 395] width 214 height 107
drag, startPoint x: 184, startPoint y: 550, endPoint x: 191, endPoint y: 550, distance: 7.9
click at [248, 471] on span at bounding box center [256, 461] width 17 height 17
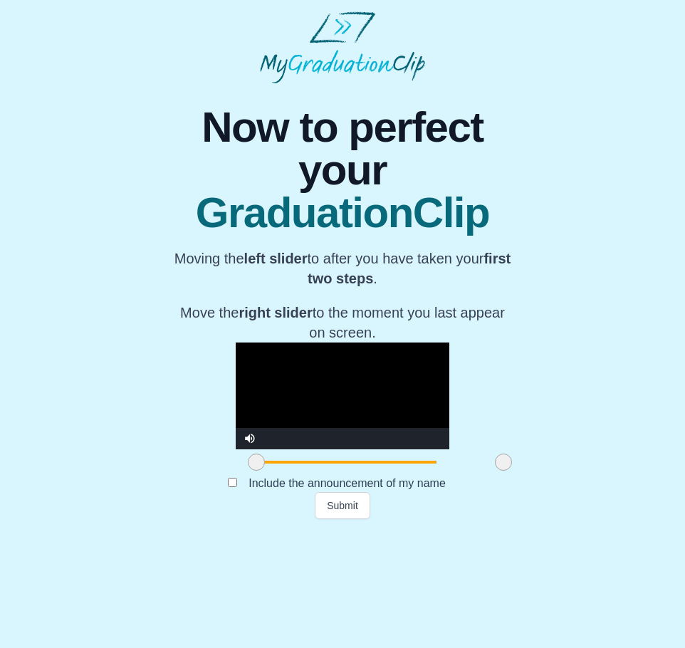
click at [248, 471] on span at bounding box center [256, 461] width 17 height 17
click at [238, 449] on video "Video Player" at bounding box center [343, 395] width 214 height 107
drag, startPoint x: 439, startPoint y: 547, endPoint x: 446, endPoint y: 545, distance: 7.4
click at [502, 471] on span at bounding box center [510, 461] width 17 height 17
click at [392, 449] on video "Video Player" at bounding box center [343, 395] width 214 height 107
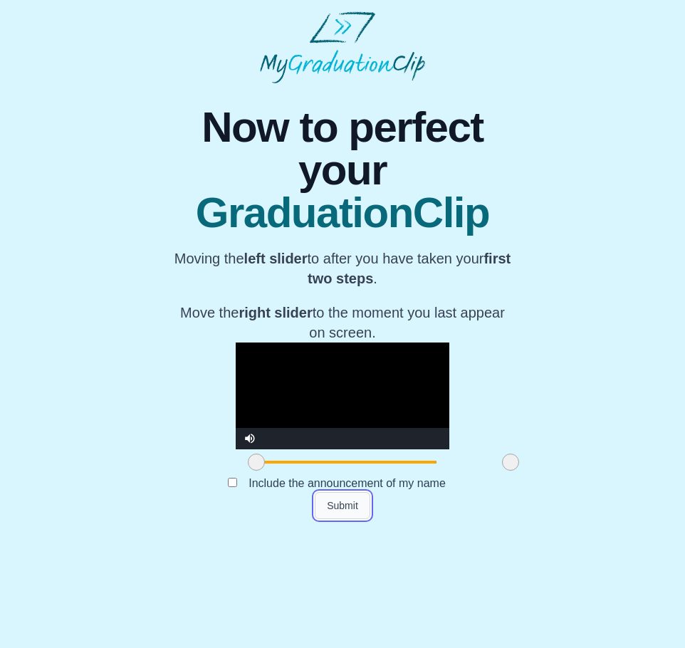
click at [352, 519] on button "Submit" at bounding box center [343, 505] width 56 height 27
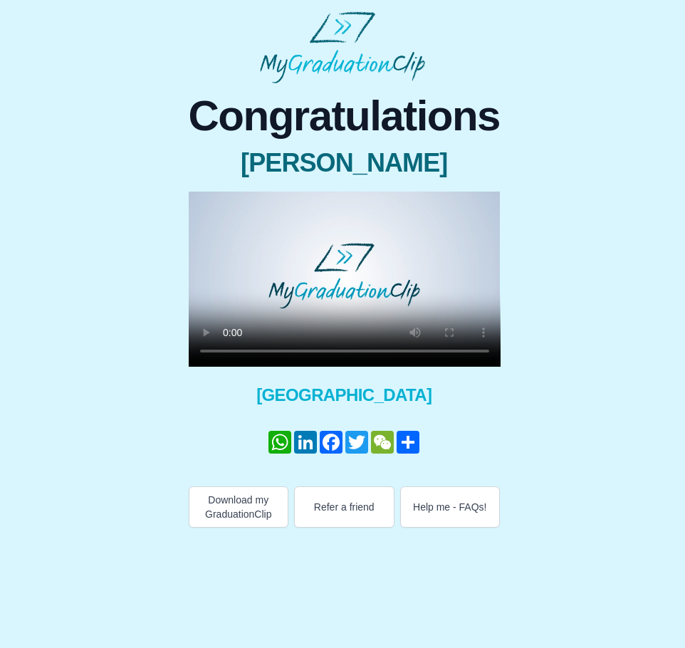
click at [359, 293] on video at bounding box center [345, 278] width 312 height 175
click at [408, 261] on video at bounding box center [345, 278] width 312 height 175
click at [270, 310] on video at bounding box center [345, 278] width 312 height 175
click at [256, 527] on button "Download my GraduationClip" at bounding box center [239, 506] width 100 height 41
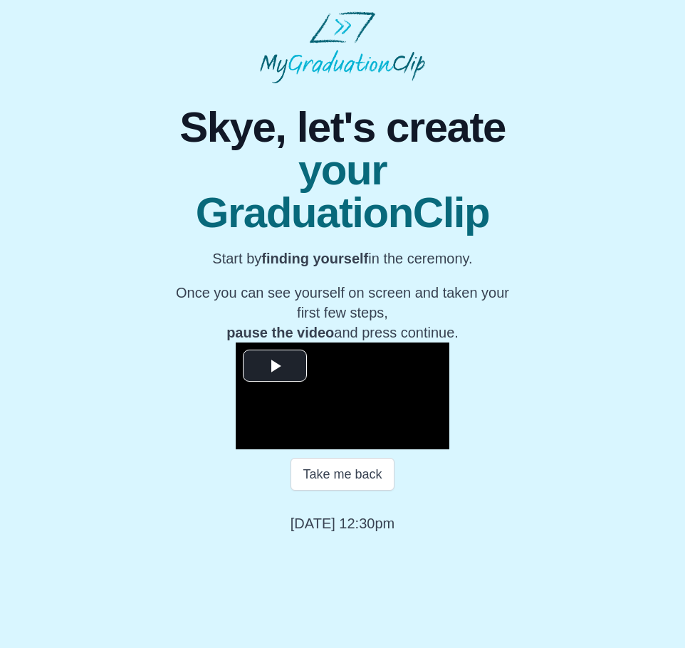
click at [169, 174] on div "**********" at bounding box center [342, 308] width 662 height 450
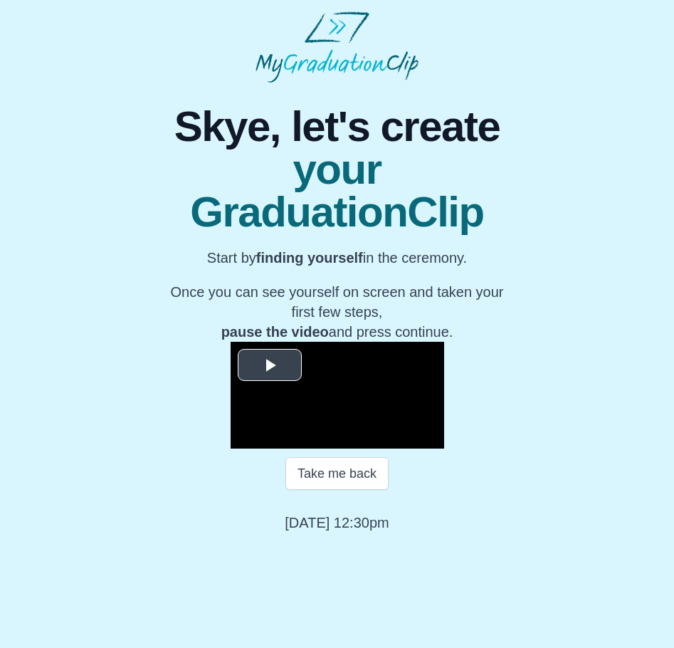
click at [292, 406] on video "Video Player" at bounding box center [338, 395] width 214 height 107
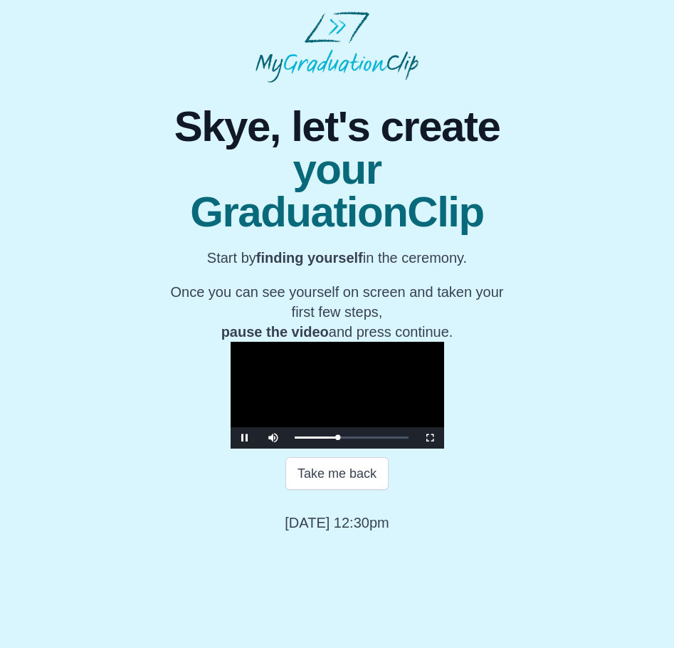
scroll to position [21, 0]
click at [245, 438] on span "Video Player" at bounding box center [245, 438] width 0 height 0
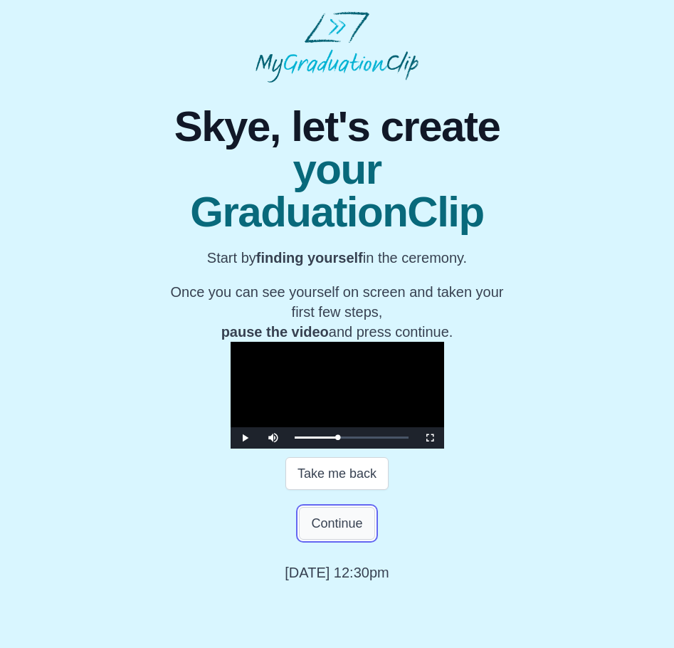
click at [354, 540] on button "Continue" at bounding box center [336, 523] width 75 height 33
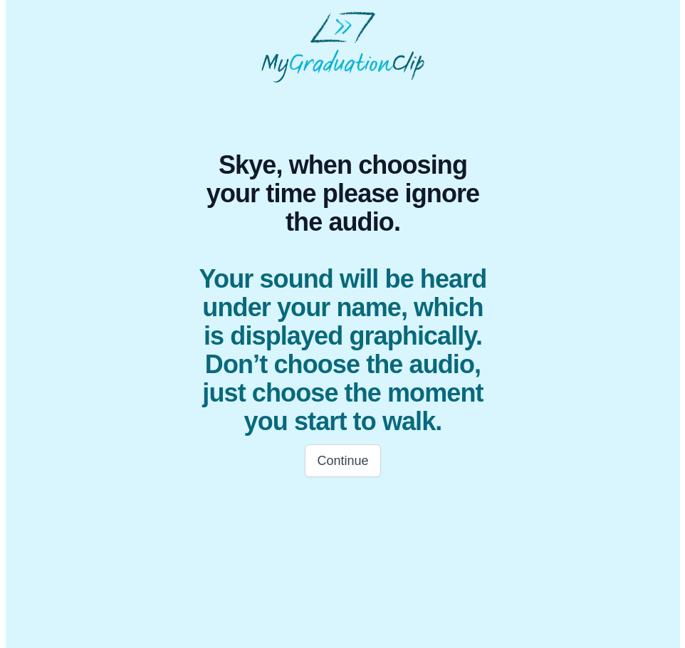
scroll to position [0, 0]
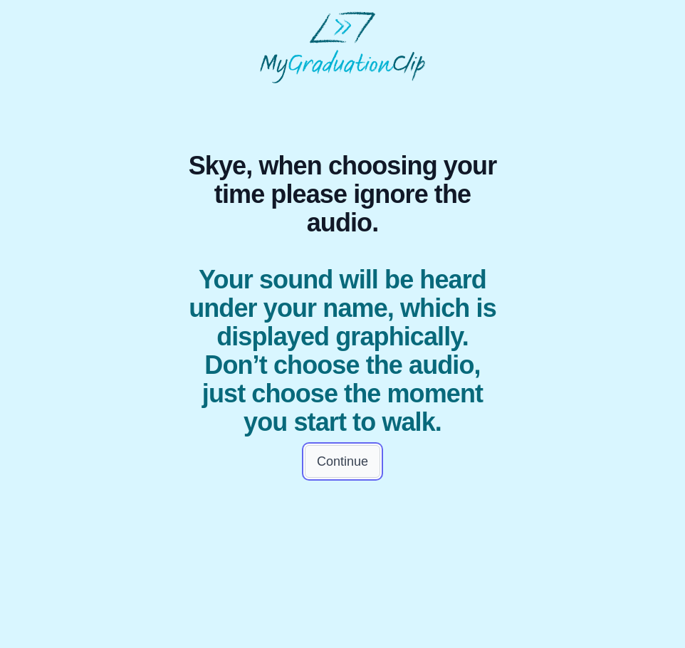
click at [336, 478] on button "Continue" at bounding box center [342, 461] width 75 height 33
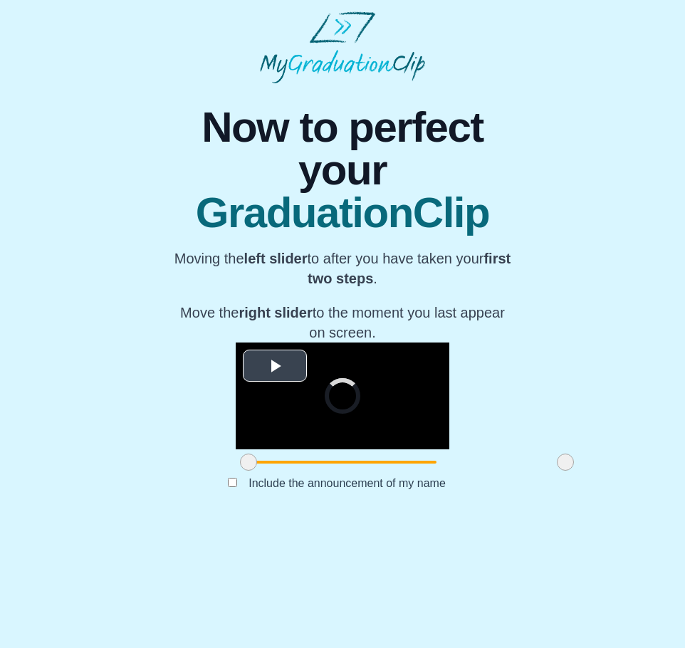
click at [275, 366] on span "Video Player" at bounding box center [275, 366] width 0 height 0
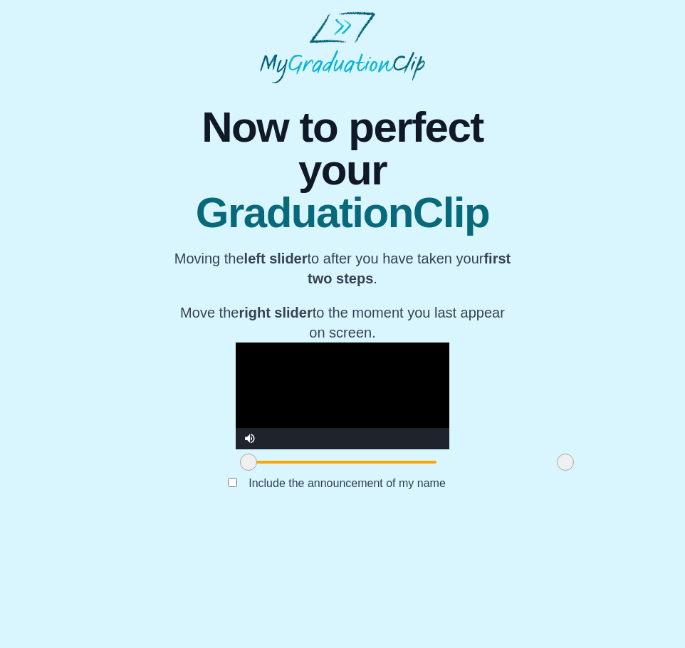
click at [317, 436] on video "Video Player" at bounding box center [343, 395] width 214 height 107
drag, startPoint x: 180, startPoint y: 544, endPoint x: 245, endPoint y: 544, distance: 64.8
click at [305, 471] on span at bounding box center [313, 461] width 17 height 17
click at [263, 430] on video "Video Player" at bounding box center [343, 395] width 214 height 107
drag, startPoint x: 497, startPoint y: 547, endPoint x: 425, endPoint y: 545, distance: 71.9
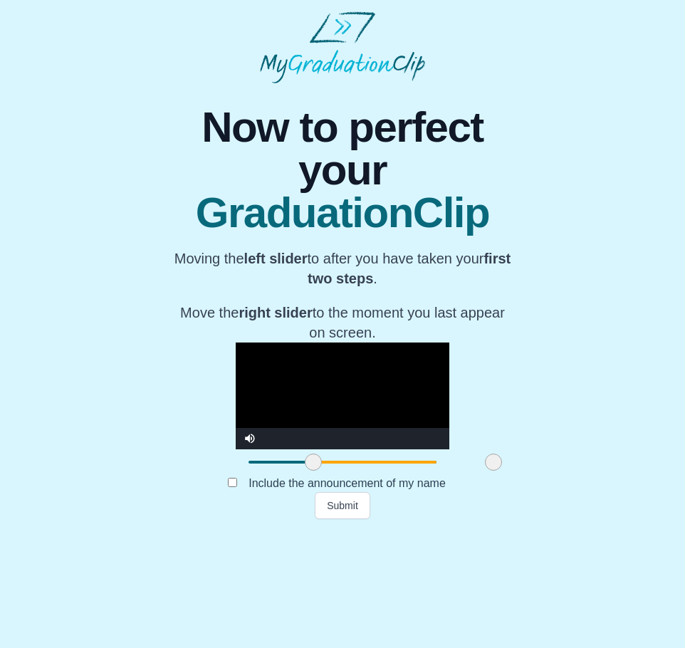
click at [485, 471] on span at bounding box center [493, 461] width 17 height 17
click at [358, 519] on button "Submit" at bounding box center [343, 505] width 56 height 27
